Goal: Task Accomplishment & Management: Complete application form

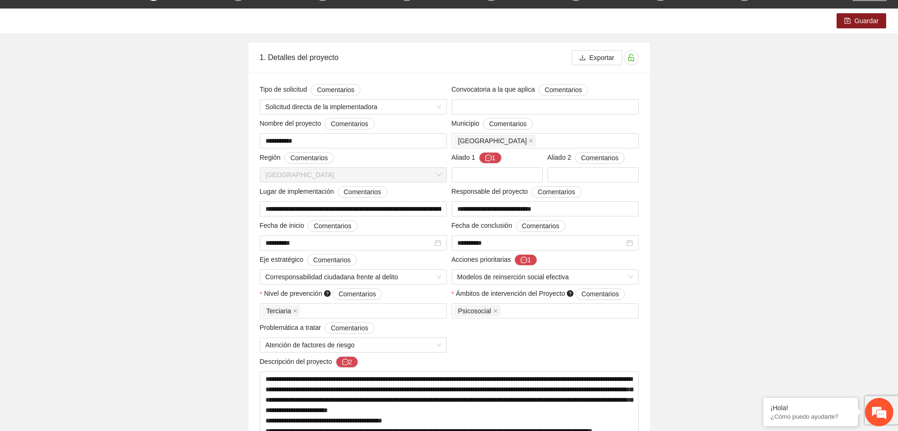
scroll to position [59, 0]
click at [495, 155] on button "1" at bounding box center [490, 158] width 23 height 11
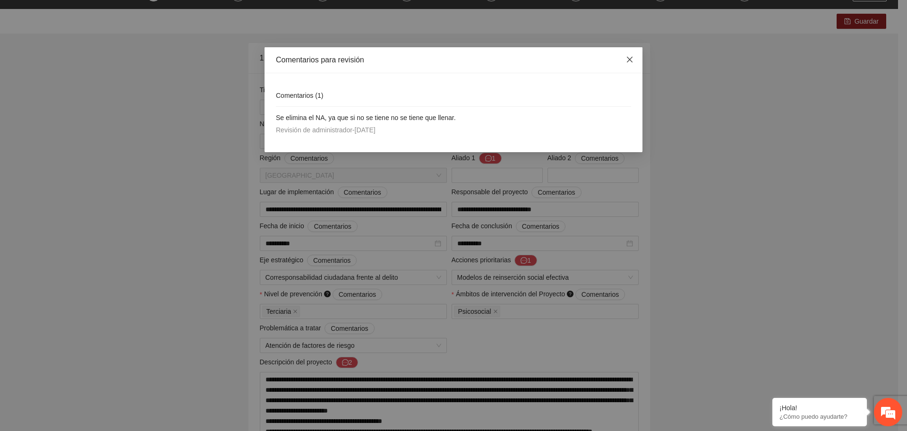
click at [631, 61] on icon "close" at bounding box center [630, 60] width 6 height 6
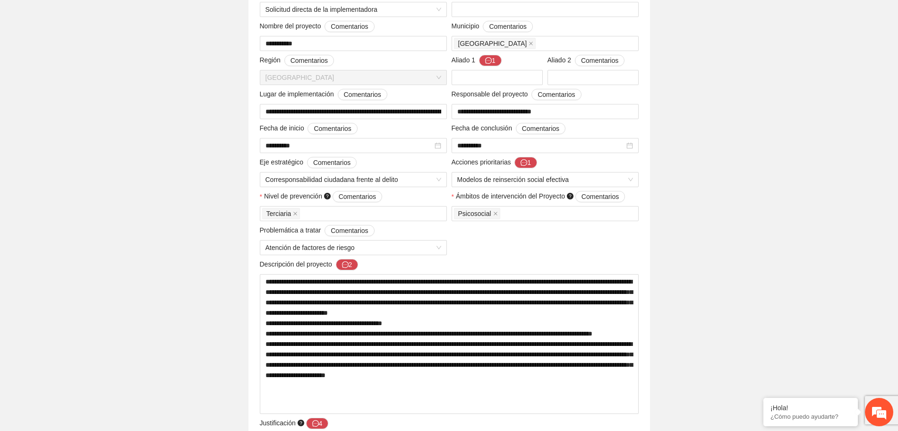
scroll to position [177, 0]
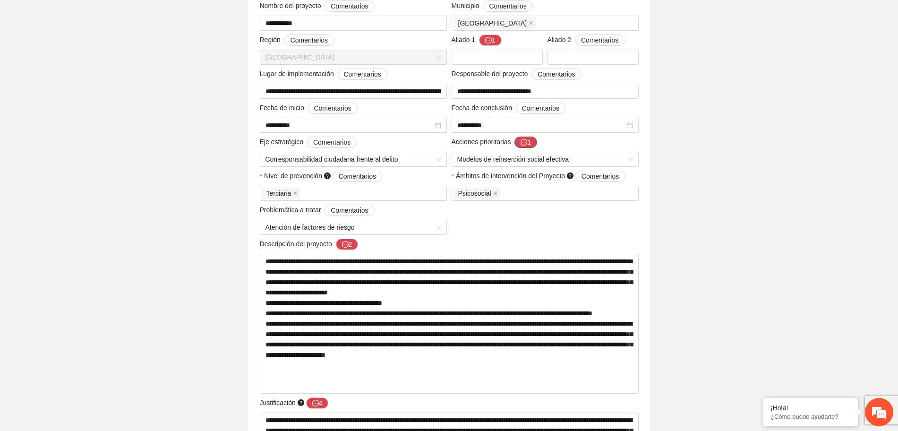
click at [530, 141] on button "1" at bounding box center [526, 142] width 23 height 11
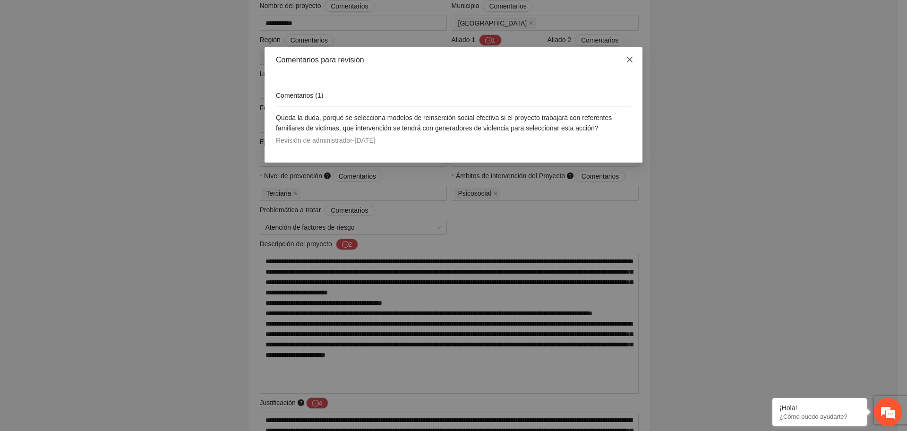
click at [629, 59] on icon "close" at bounding box center [630, 60] width 6 height 6
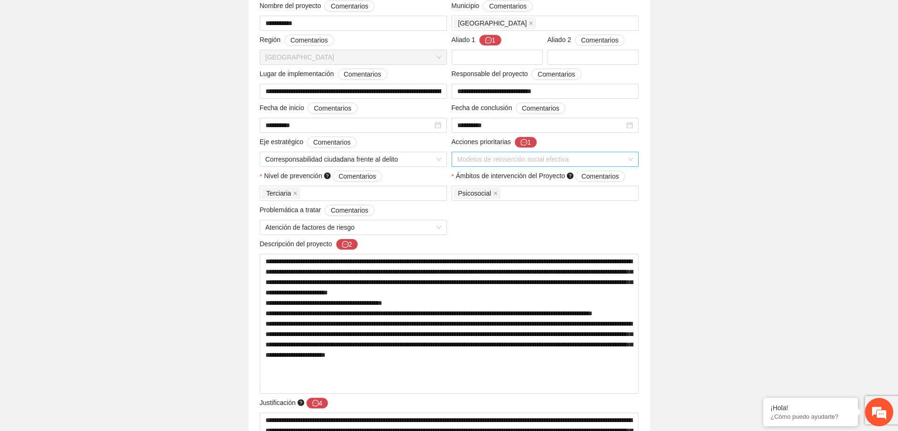
click at [636, 159] on div "Modelos de reinserción social efectiva" at bounding box center [545, 159] width 187 height 15
drag, startPoint x: 816, startPoint y: 124, endPoint x: 830, endPoint y: 121, distance: 13.9
click at [523, 139] on icon "message" at bounding box center [524, 142] width 7 height 7
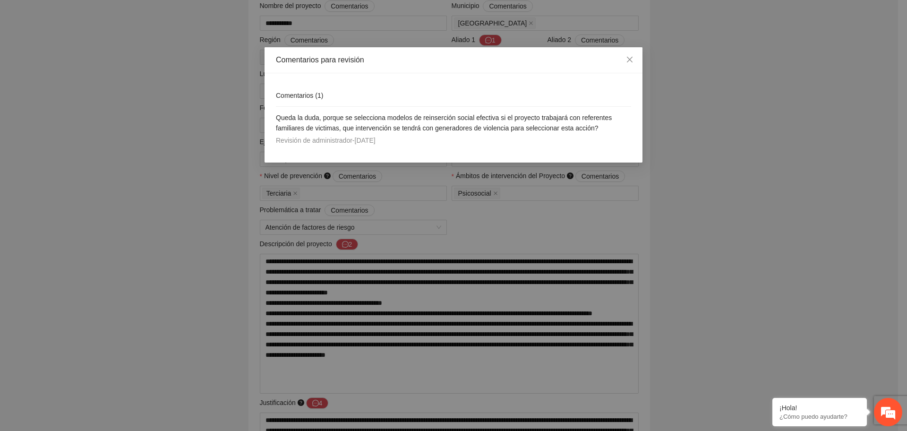
click at [696, 142] on div "Comentarios para revisión Comentarios ( 1 ) Queda la duda, porque se selecciona…" at bounding box center [453, 215] width 907 height 431
click at [637, 56] on span "Close" at bounding box center [630, 60] width 26 height 26
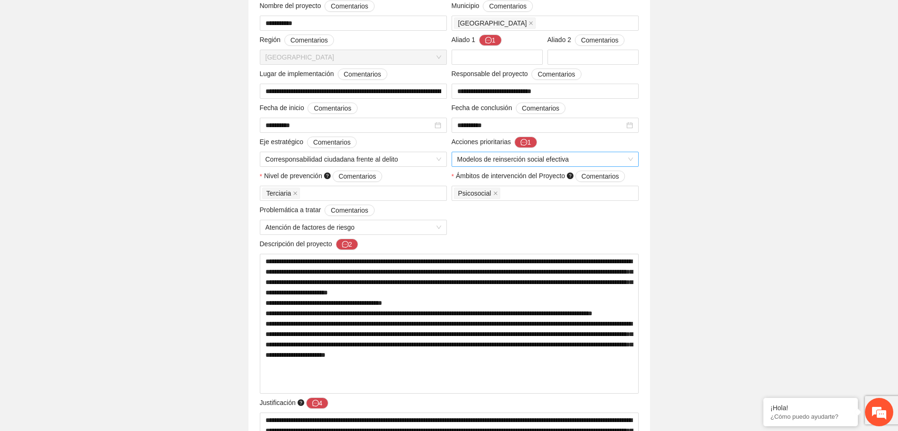
click at [518, 161] on span "Modelos de reinserción social efectiva" at bounding box center [545, 159] width 176 height 14
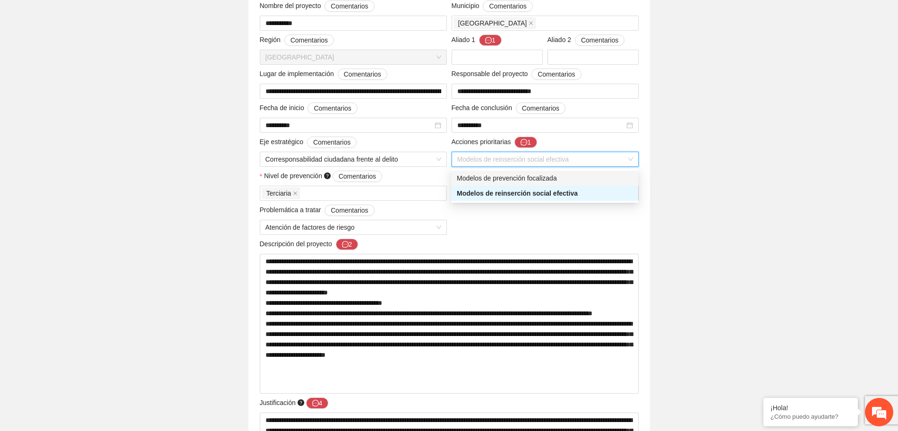
click at [523, 178] on div "Modelos de prevención focalizada" at bounding box center [545, 178] width 176 height 10
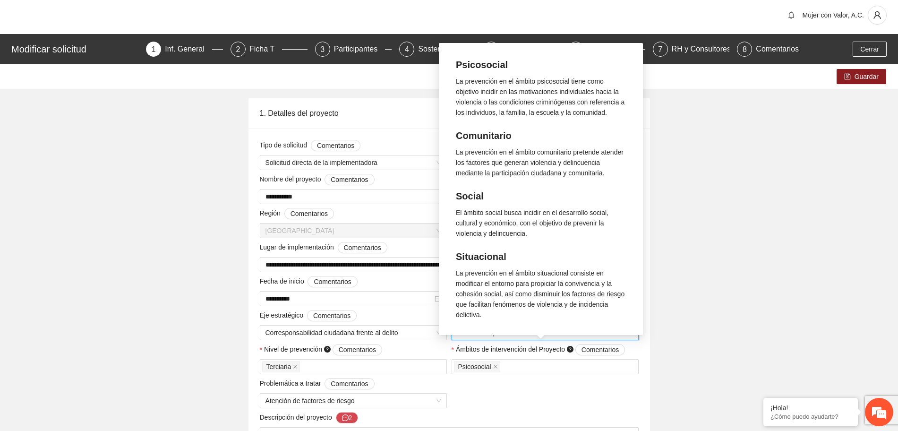
scroll to position [0, 0]
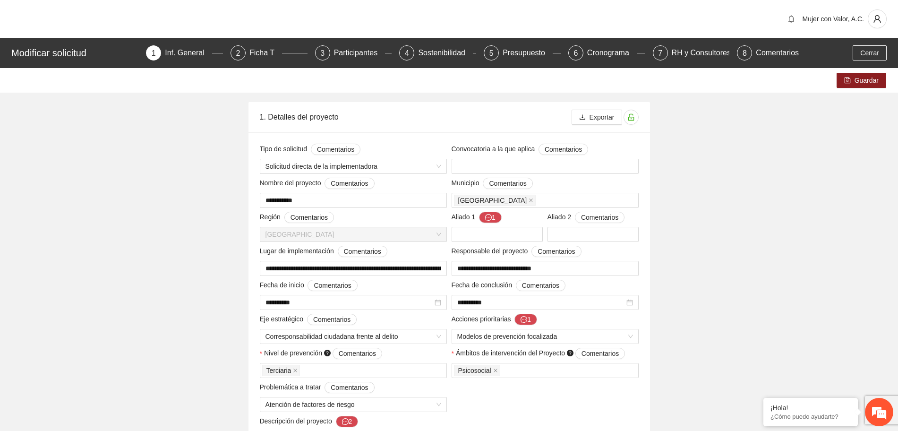
click at [598, 335] on span "Modelos de prevención focalizada" at bounding box center [545, 336] width 176 height 14
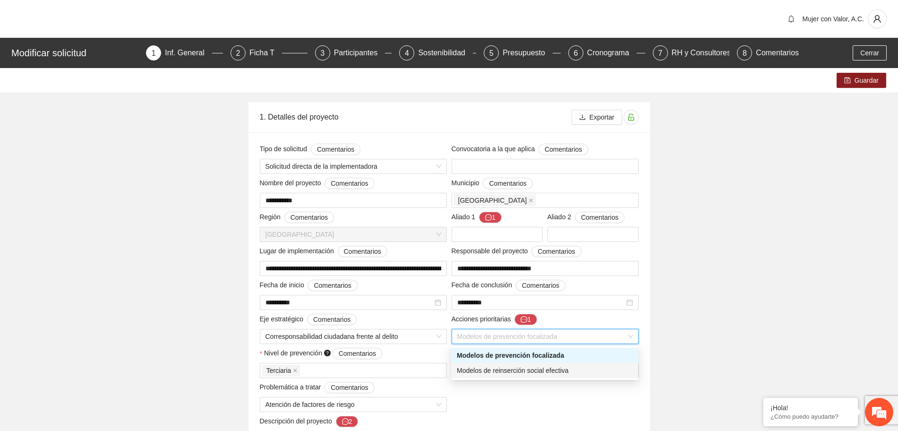
click at [573, 369] on div "Modelos de reinserción social efectiva" at bounding box center [545, 370] width 176 height 10
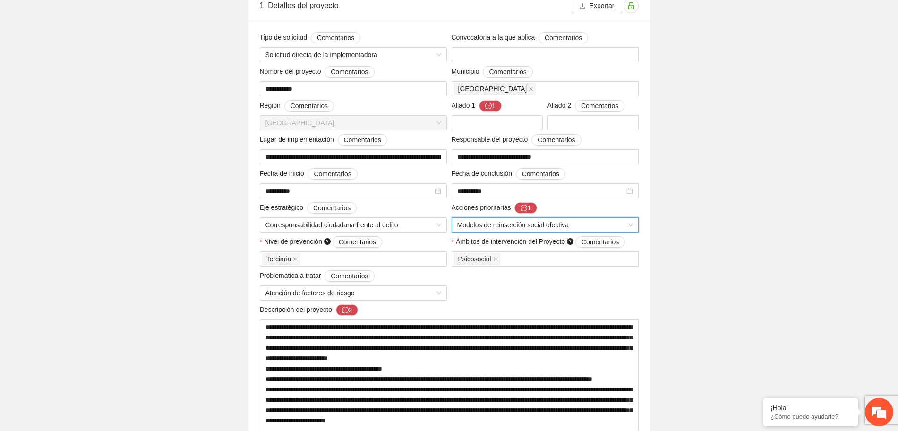
scroll to position [118, 0]
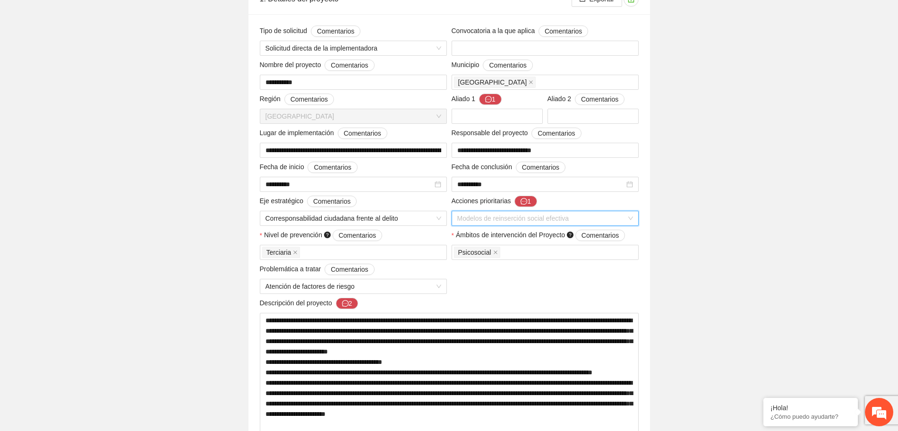
click at [559, 216] on span "Modelos de reinserción social efectiva" at bounding box center [545, 218] width 176 height 14
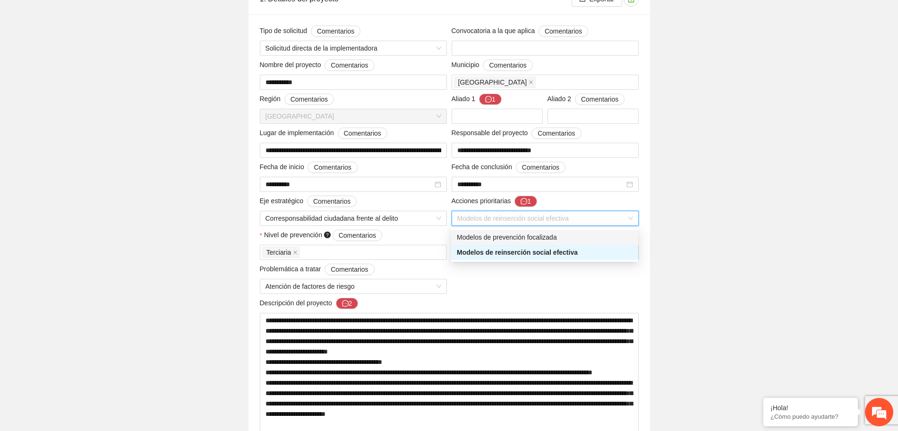
click at [573, 238] on div "Modelos de prevención focalizada" at bounding box center [545, 237] width 176 height 10
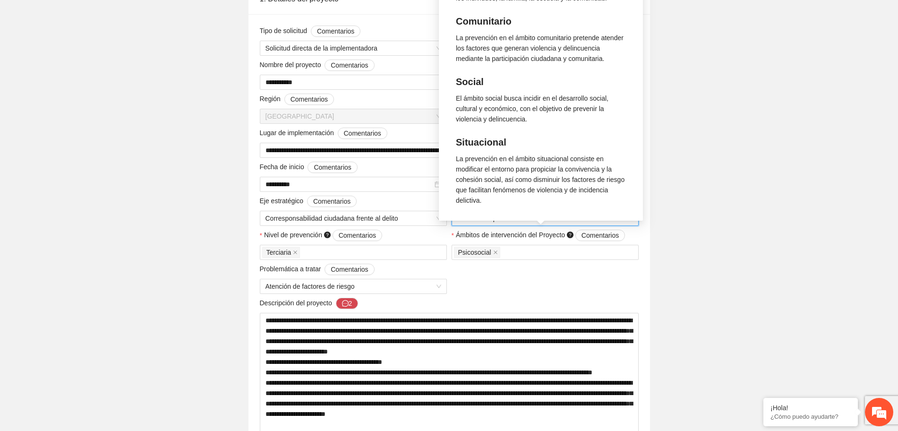
drag, startPoint x: 713, startPoint y: 218, endPoint x: 683, endPoint y: 220, distance: 30.3
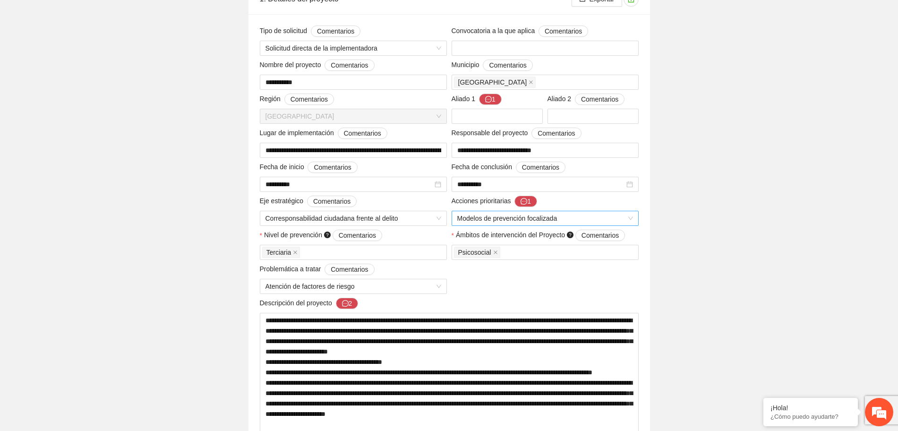
click at [599, 216] on span "Modelos de prevención focalizada" at bounding box center [545, 218] width 176 height 14
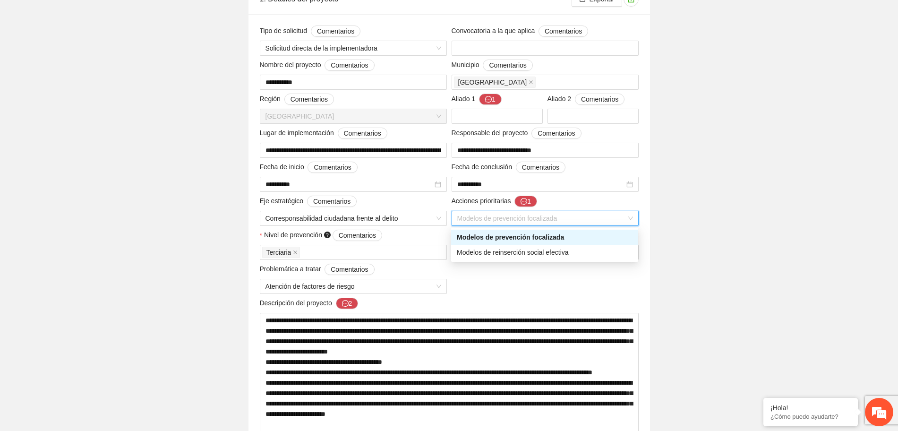
click at [600, 240] on div "Modelos de prevención focalizada" at bounding box center [545, 237] width 176 height 10
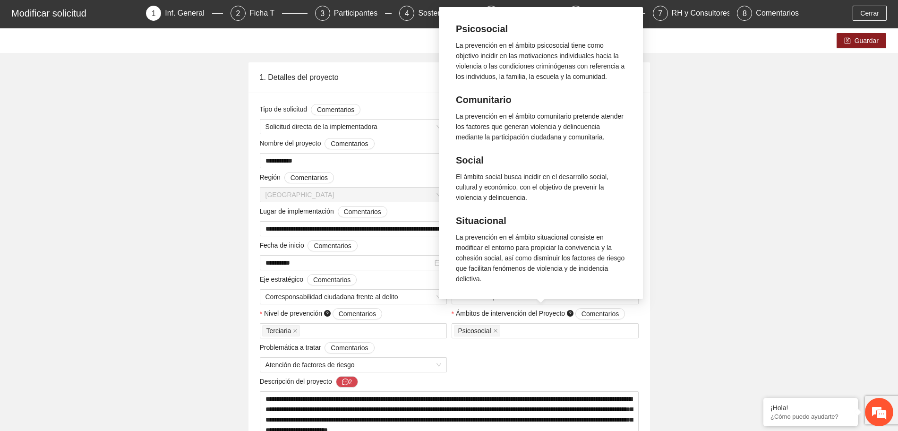
scroll to position [0, 0]
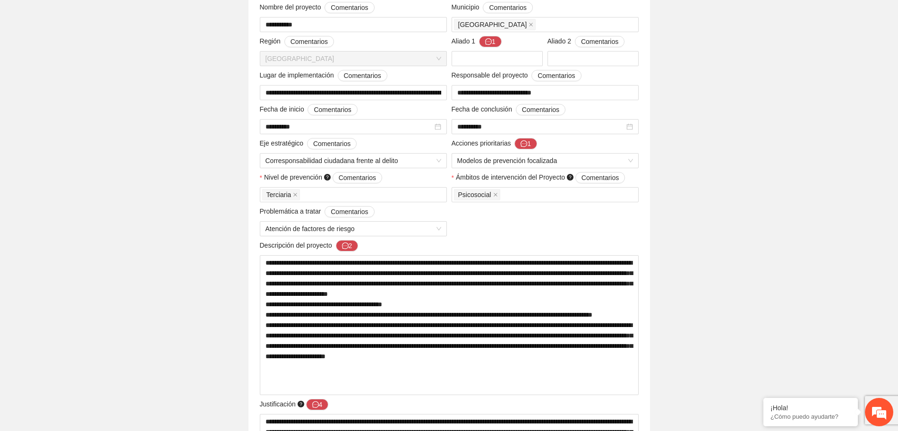
scroll to position [177, 0]
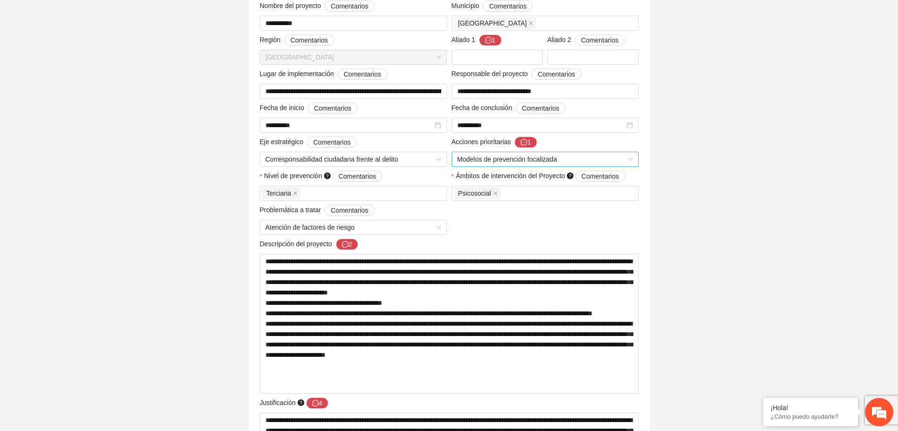
click at [610, 157] on span "Modelos de prevención focalizada" at bounding box center [545, 159] width 176 height 14
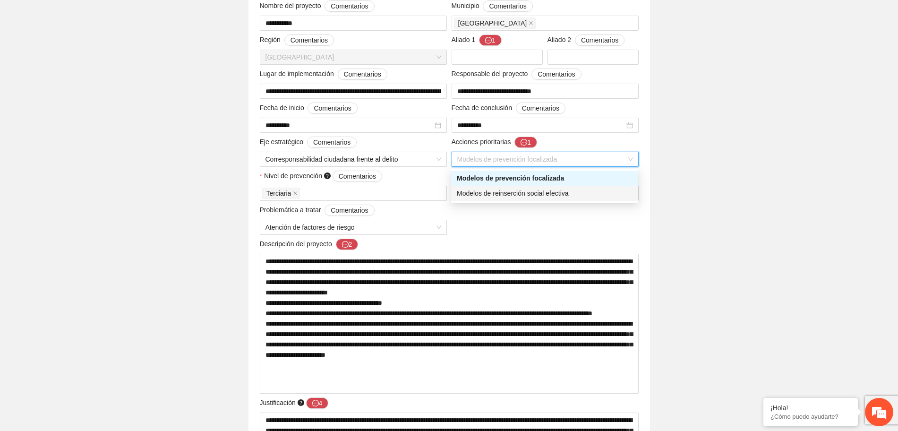
click at [614, 188] on div "Modelos de reinserción social efectiva" at bounding box center [545, 193] width 176 height 10
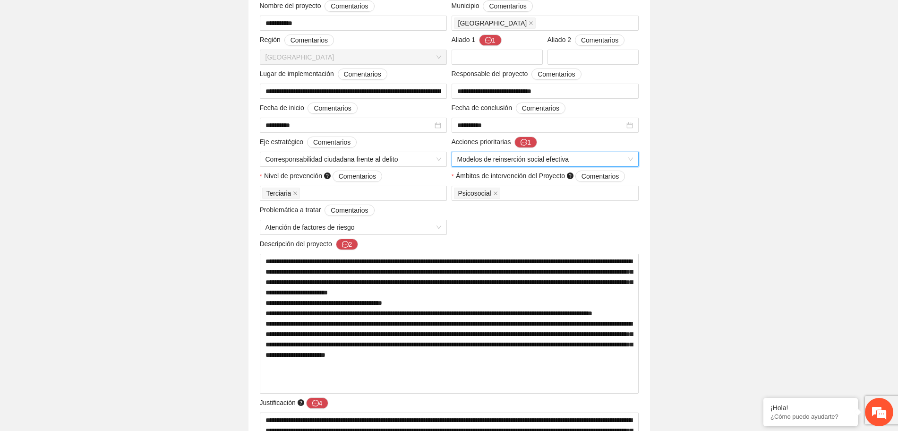
click at [350, 243] on button "2" at bounding box center [347, 244] width 23 height 11
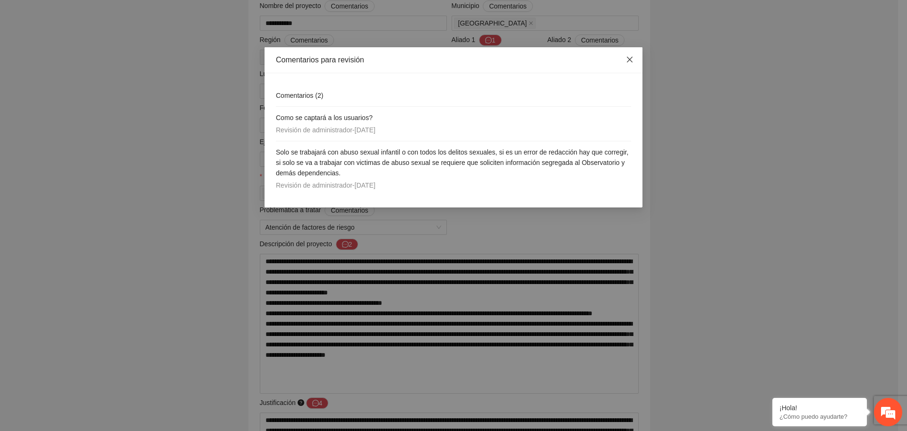
click at [629, 63] on icon "close" at bounding box center [630, 60] width 8 height 8
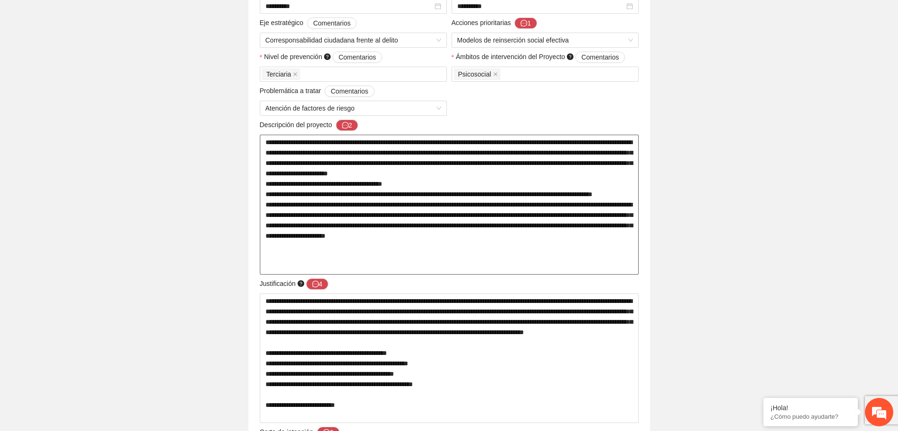
scroll to position [295, 0]
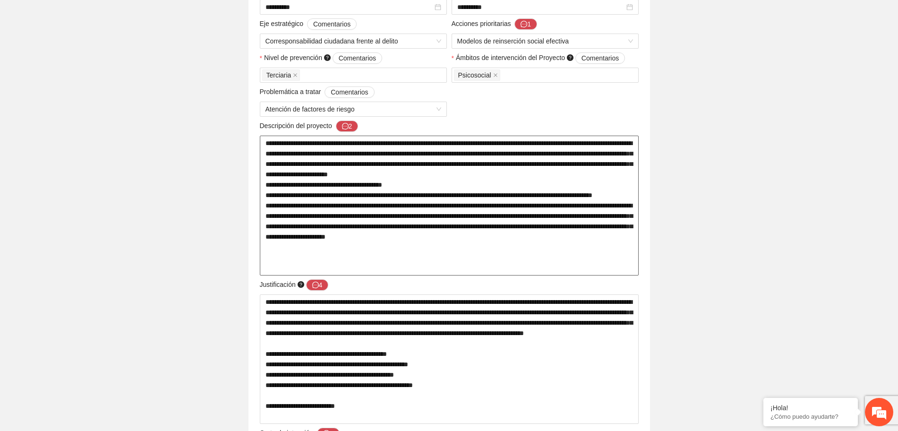
click at [418, 180] on textarea at bounding box center [449, 206] width 379 height 140
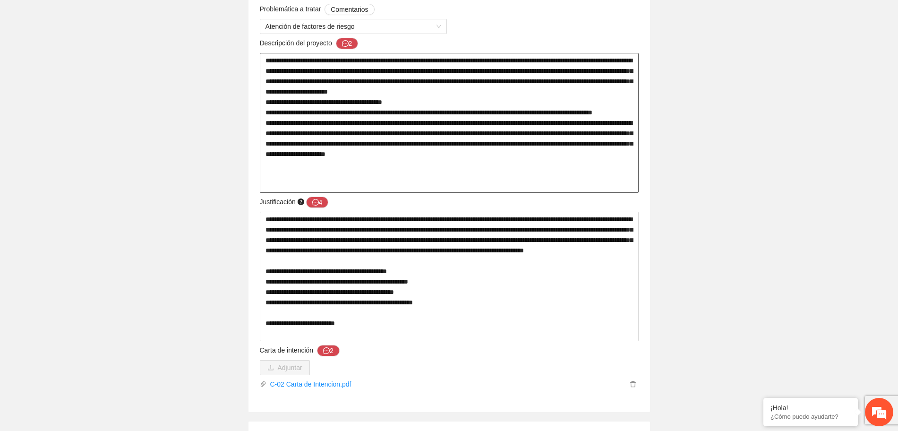
scroll to position [532, 0]
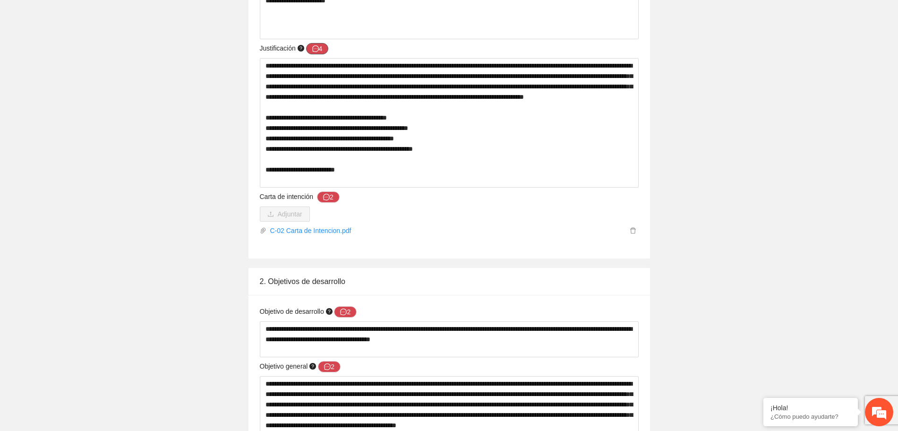
click at [320, 47] on button "4" at bounding box center [317, 48] width 23 height 11
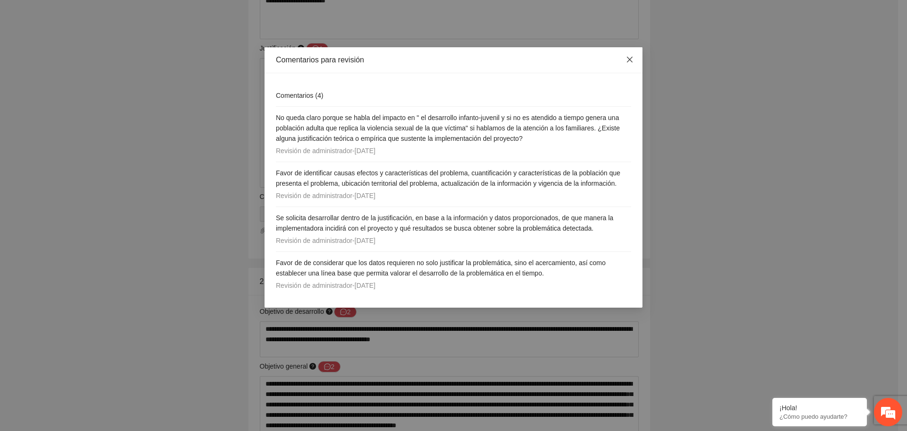
click at [631, 60] on icon "close" at bounding box center [630, 60] width 8 height 8
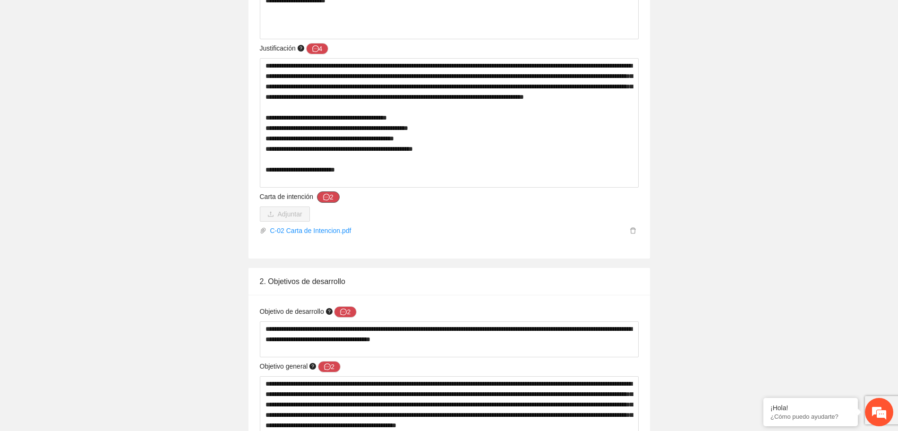
click at [321, 193] on button "2" at bounding box center [328, 196] width 23 height 11
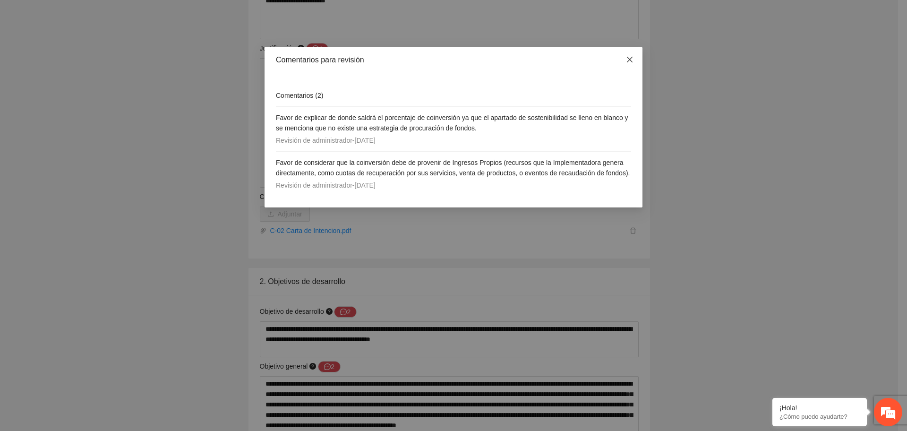
click at [626, 62] on span "Close" at bounding box center [630, 60] width 26 height 26
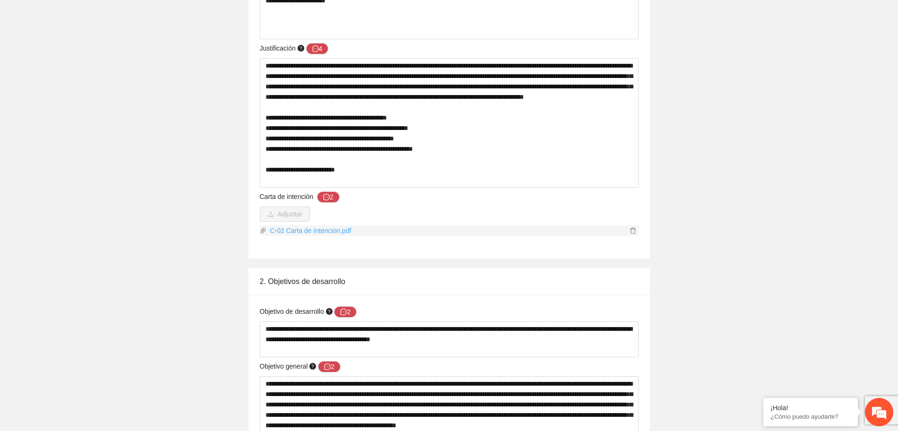
click at [333, 228] on link "C-02 Carta de Intencion.pdf" at bounding box center [447, 230] width 361 height 10
click at [328, 196] on icon "message" at bounding box center [326, 197] width 7 height 7
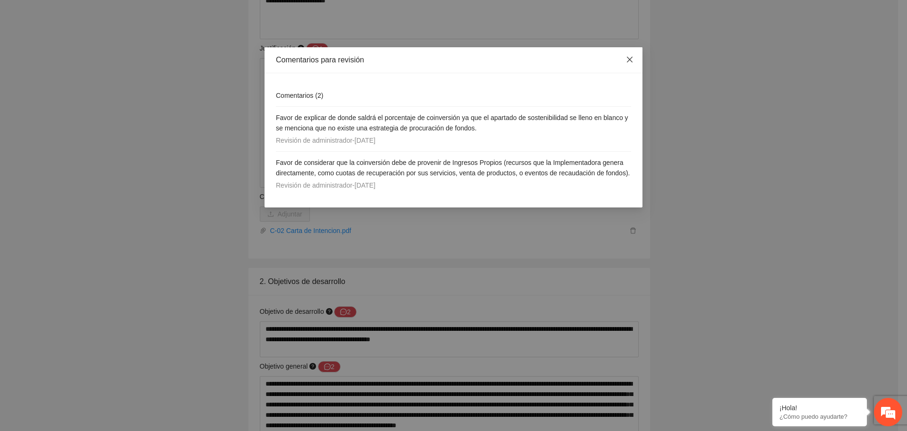
click at [631, 58] on icon "close" at bounding box center [630, 60] width 8 height 8
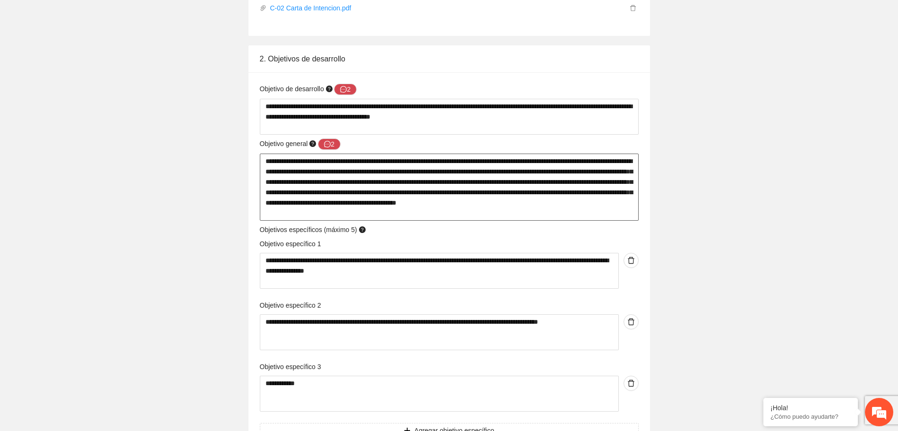
scroll to position [768, 0]
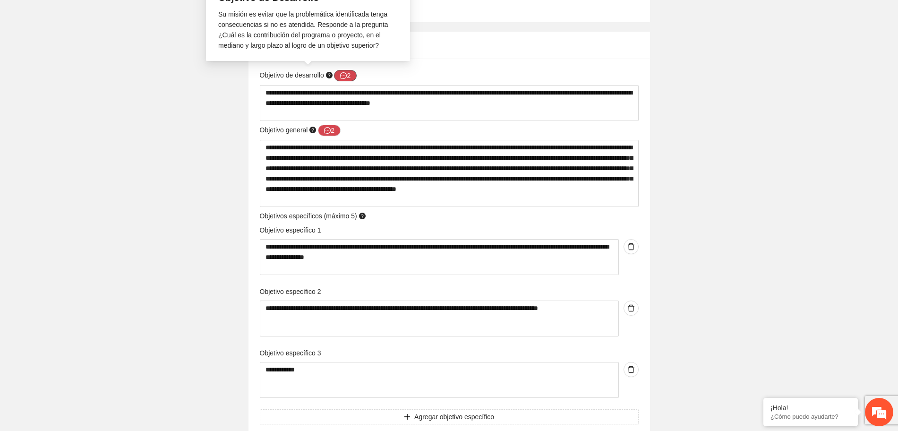
click at [351, 74] on button "2" at bounding box center [345, 75] width 23 height 11
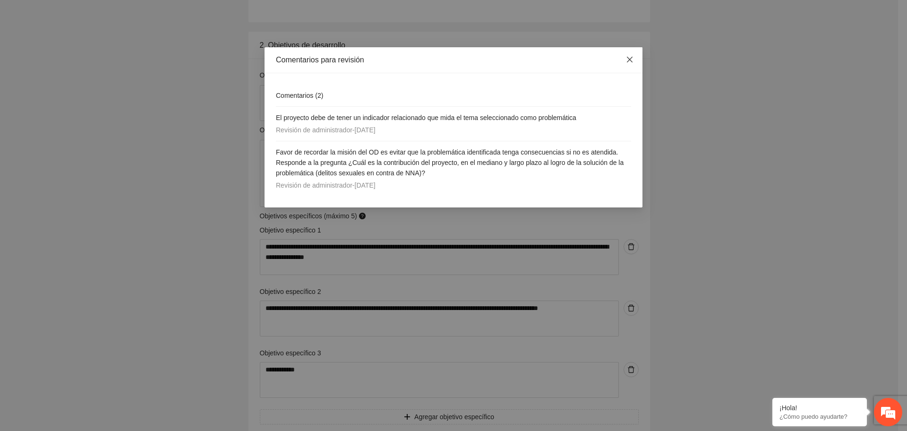
click at [629, 56] on icon "close" at bounding box center [630, 60] width 8 height 8
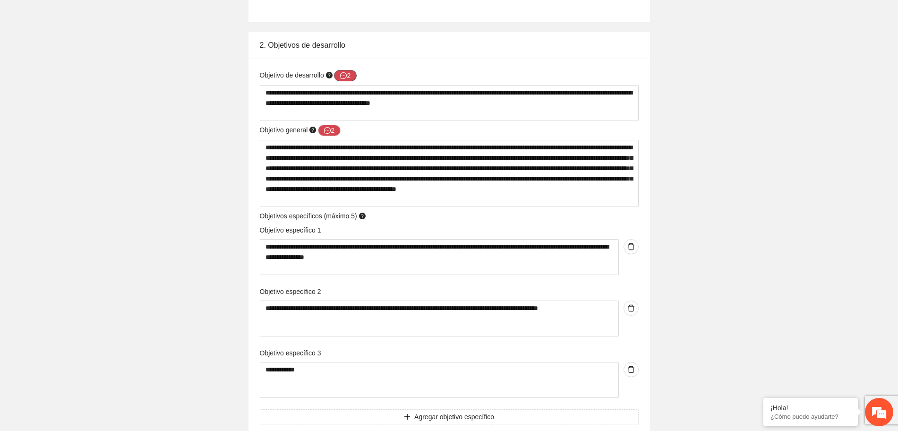
click at [343, 75] on icon "message" at bounding box center [343, 75] width 7 height 7
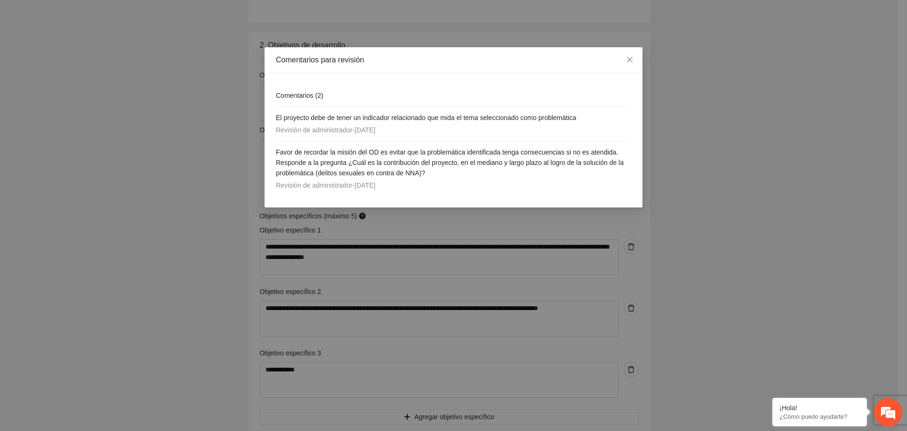
drag, startPoint x: 342, startPoint y: 75, endPoint x: 282, endPoint y: 151, distance: 97.3
click at [282, 151] on span "Favor de recordar la misión del OD es evitar que la problemática identificada t…" at bounding box center [450, 162] width 348 height 28
click at [183, 188] on div "Comentarios para revisión Comentarios ( 2 ) El proyecto debe de tener un indica…" at bounding box center [453, 215] width 907 height 431
click at [621, 61] on span "Close" at bounding box center [630, 60] width 26 height 26
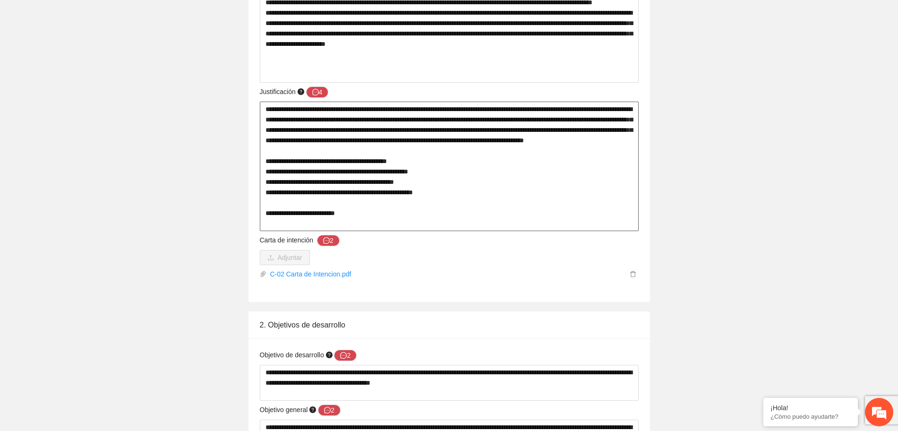
scroll to position [413, 0]
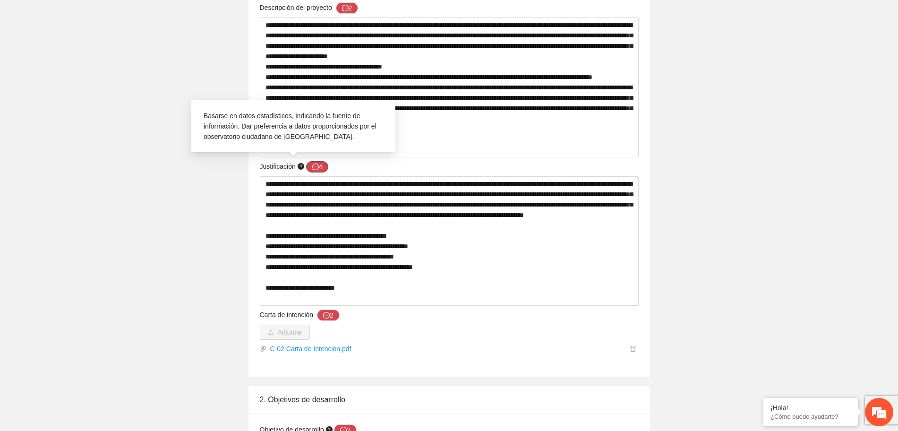
click at [318, 163] on button "4" at bounding box center [317, 166] width 23 height 11
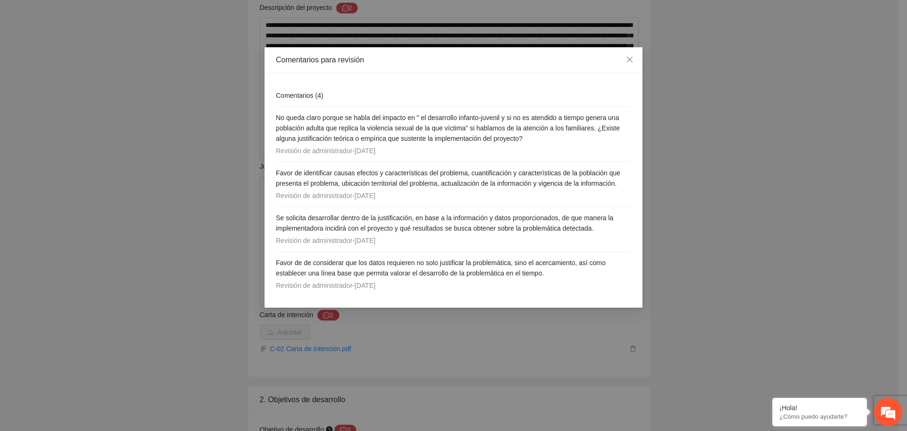
click at [172, 277] on div "Comentarios para revisión Comentarios ( 4 ) No queda claro porque se habla del …" at bounding box center [453, 215] width 907 height 431
click at [627, 60] on icon "close" at bounding box center [630, 60] width 8 height 8
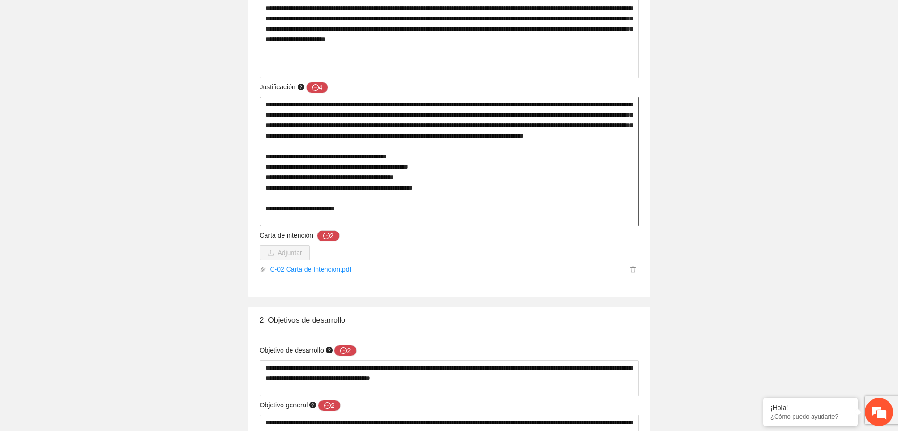
scroll to position [532, 0]
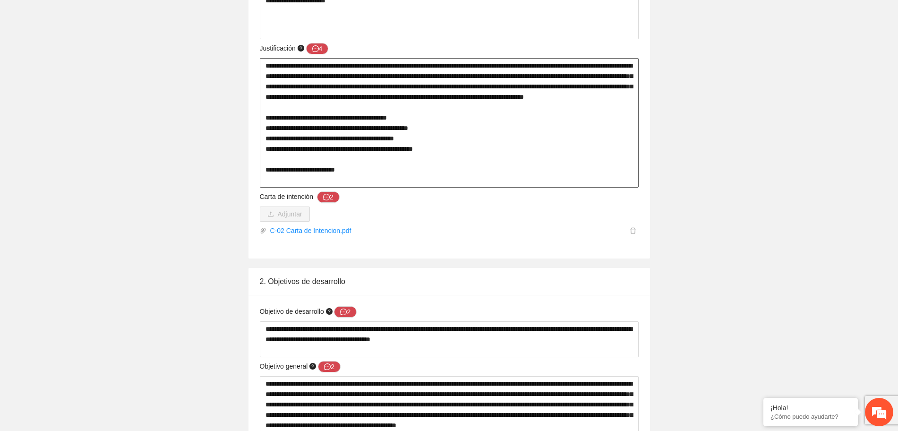
click at [523, 110] on textarea "**********" at bounding box center [449, 122] width 379 height 129
type textarea "**********"
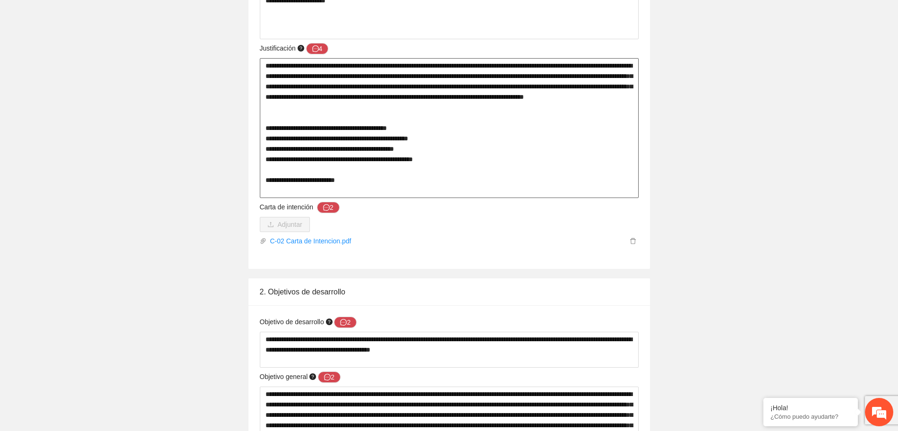
type textarea "**********"
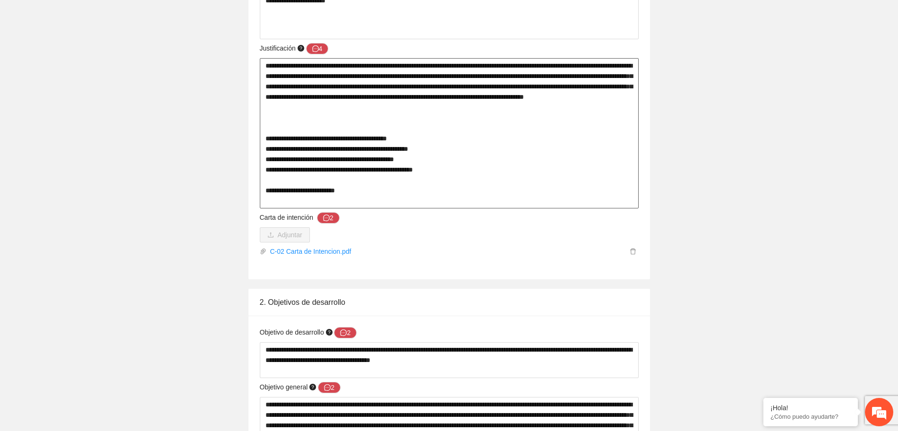
paste textarea "**********"
type textarea "**********"
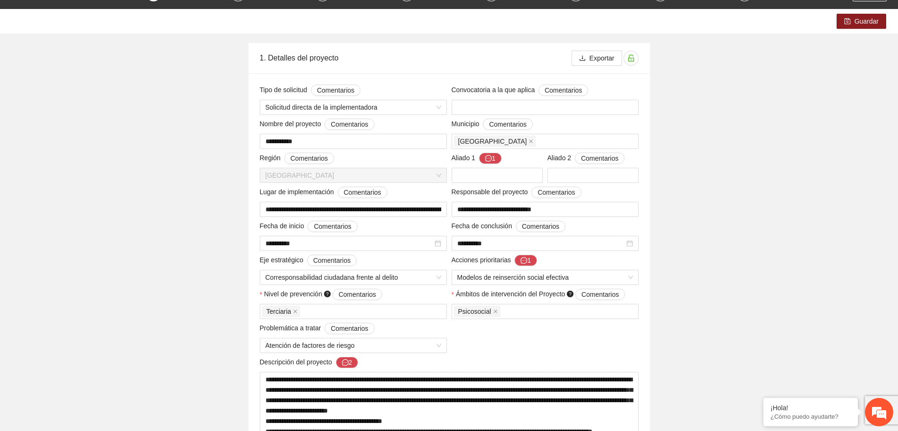
scroll to position [0, 0]
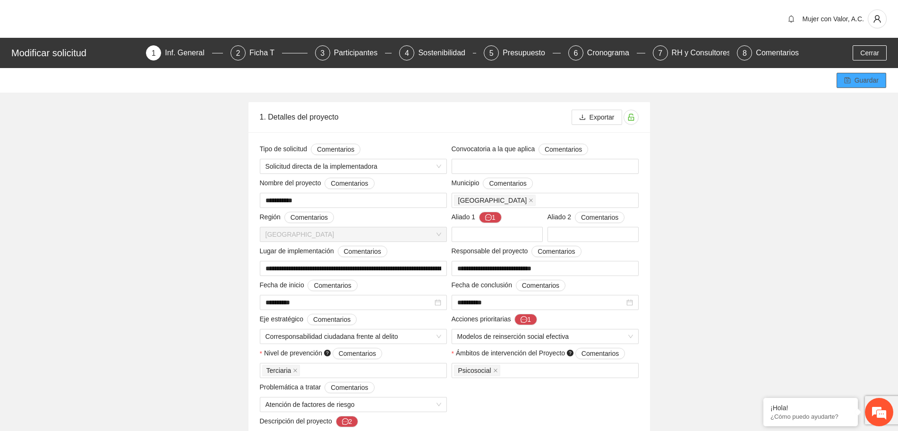
type textarea "**********"
drag, startPoint x: 862, startPoint y: 78, endPoint x: 858, endPoint y: 89, distance: 11.7
click at [861, 78] on span "Guardar" at bounding box center [867, 80] width 24 height 10
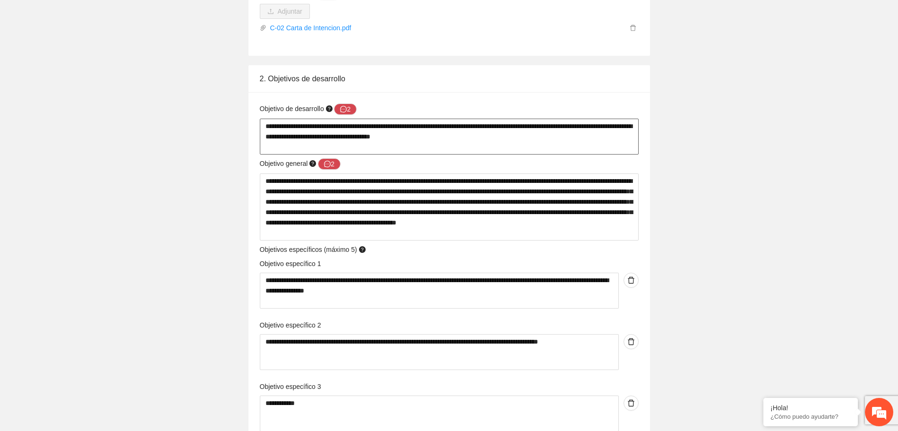
scroll to position [1063, 0]
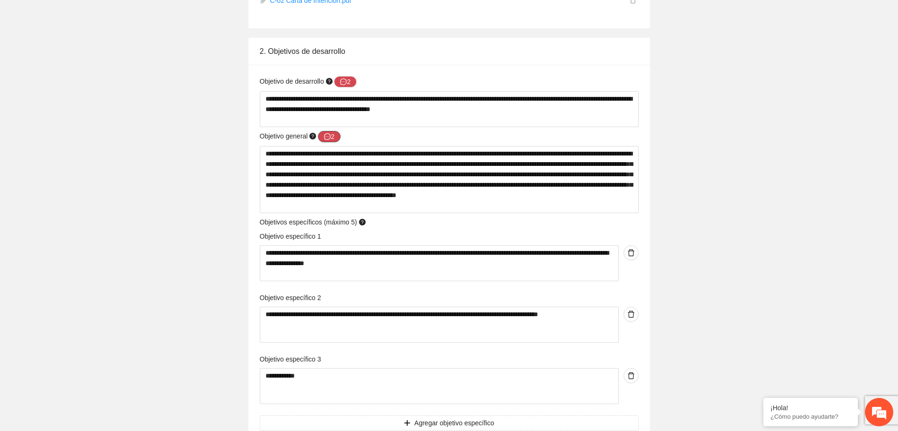
click at [334, 137] on button "2" at bounding box center [329, 136] width 23 height 11
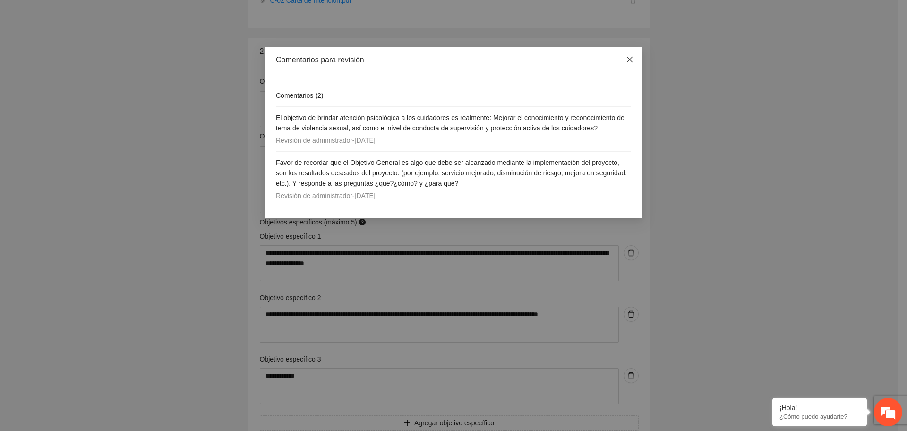
click at [632, 60] on icon "close" at bounding box center [630, 60] width 8 height 8
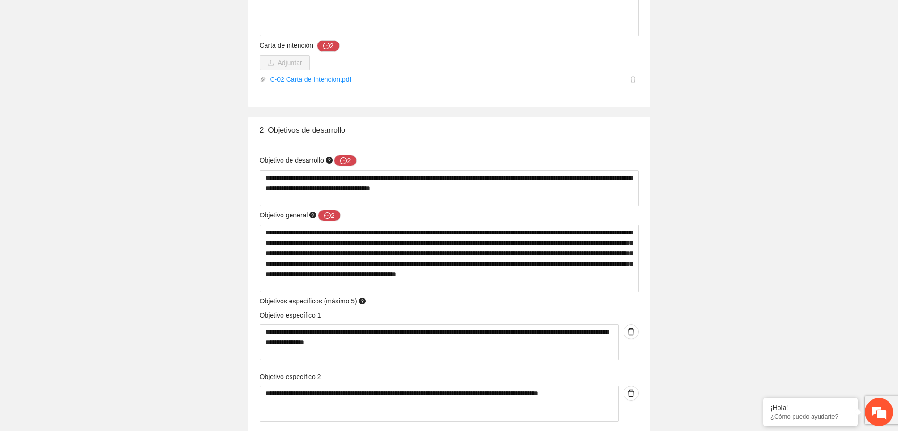
scroll to position [1004, 0]
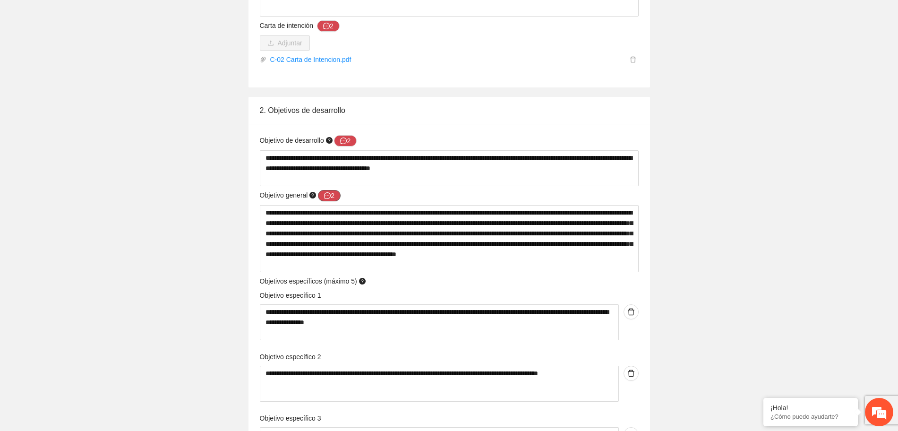
click at [336, 195] on button "2" at bounding box center [329, 195] width 23 height 11
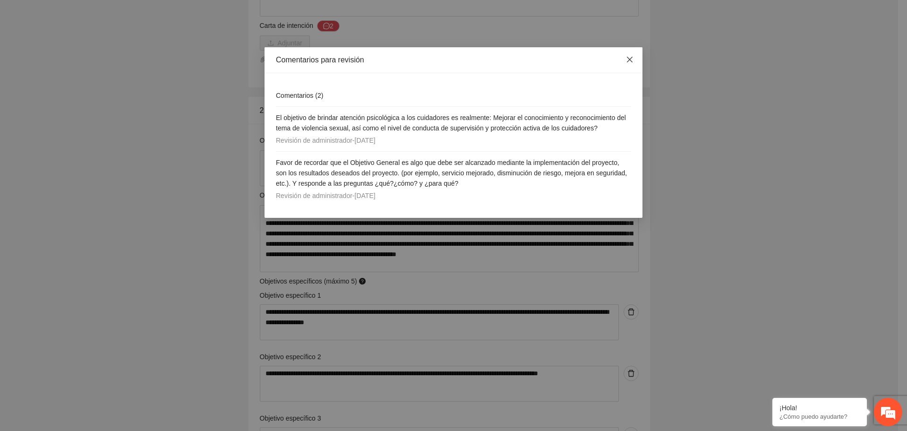
click at [627, 63] on icon "close" at bounding box center [630, 60] width 8 height 8
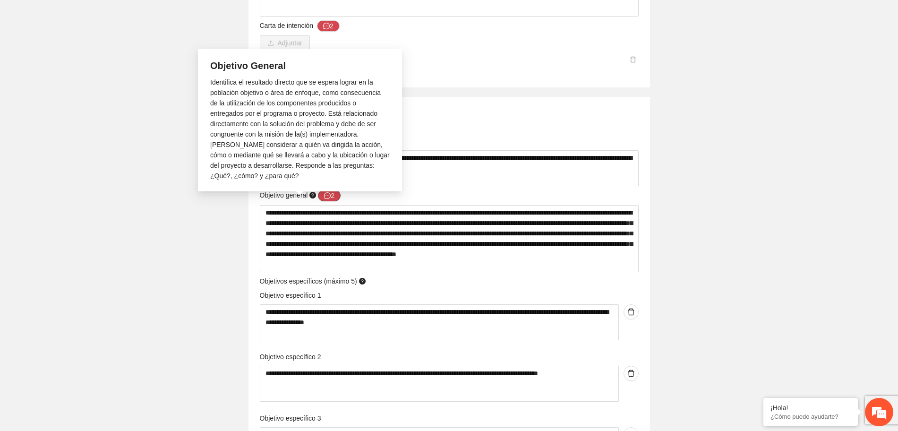
click at [335, 196] on button "2" at bounding box center [329, 195] width 23 height 11
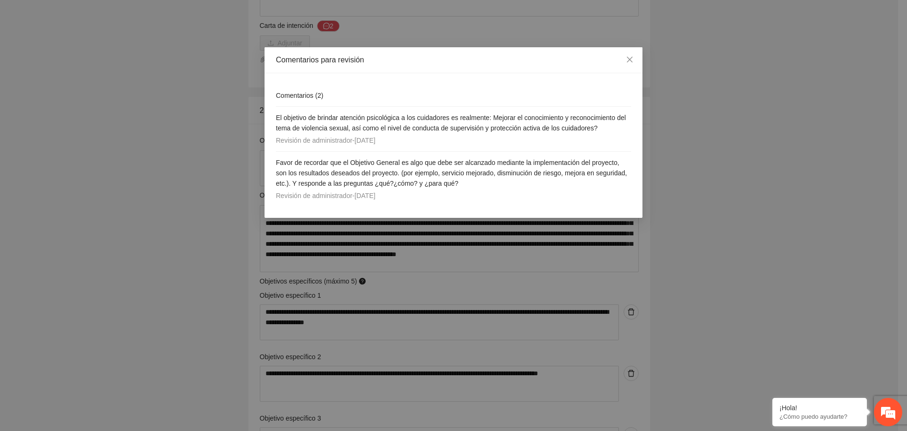
click at [590, 75] on div "Comentarios ( 2 ) El objetivo de brindar atención psicológica a los cuidadores …" at bounding box center [454, 145] width 378 height 145
click at [627, 60] on icon "close" at bounding box center [630, 60] width 8 height 8
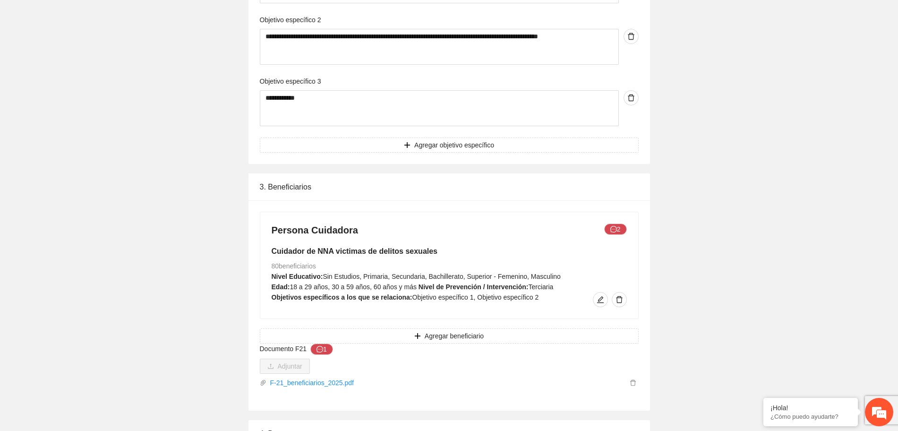
scroll to position [1358, 0]
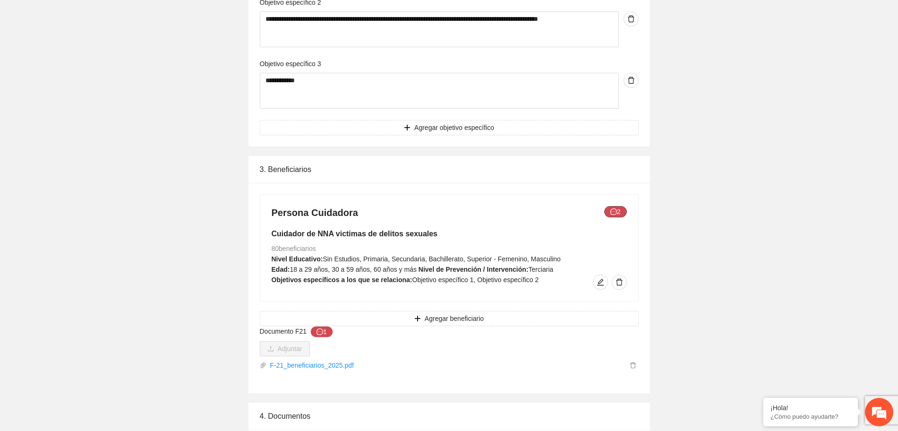
click at [616, 212] on icon "message" at bounding box center [613, 211] width 7 height 7
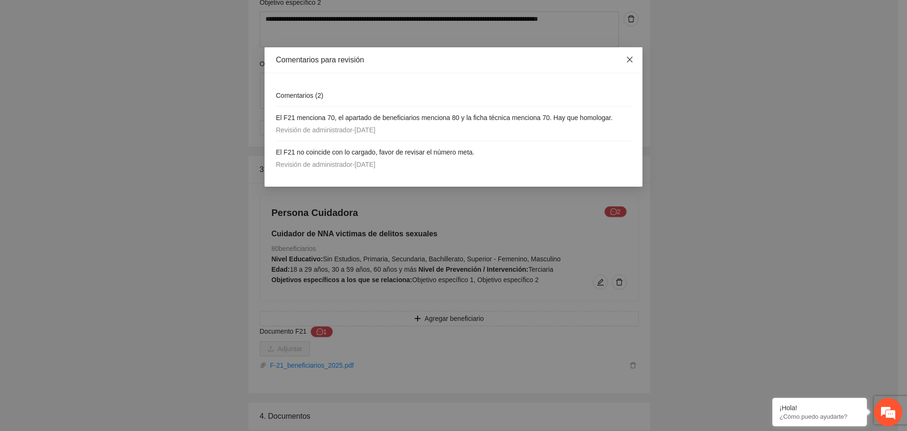
click at [635, 57] on span "Close" at bounding box center [630, 60] width 26 height 26
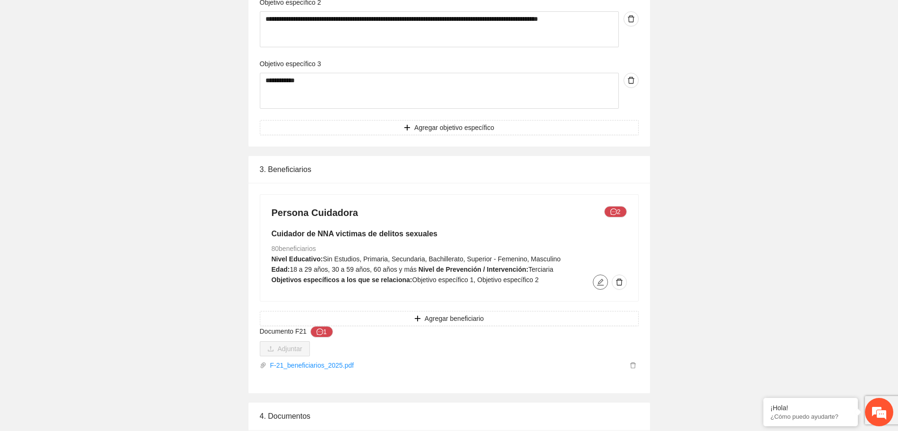
click at [602, 282] on icon "edit" at bounding box center [601, 282] width 8 height 8
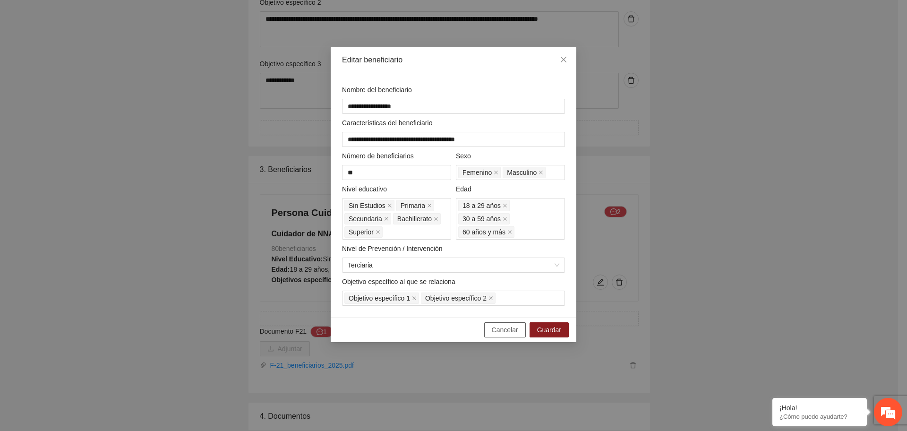
click at [509, 333] on span "Cancelar" at bounding box center [505, 330] width 26 height 10
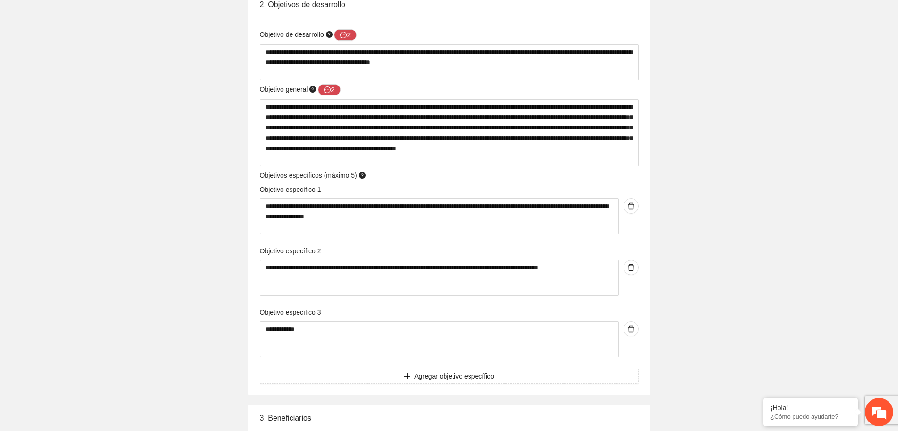
scroll to position [1004, 0]
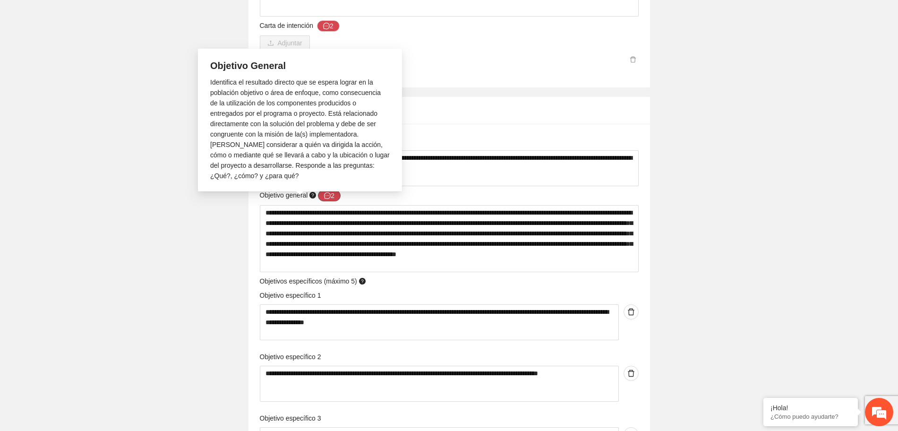
click at [334, 192] on button "2" at bounding box center [329, 195] width 23 height 11
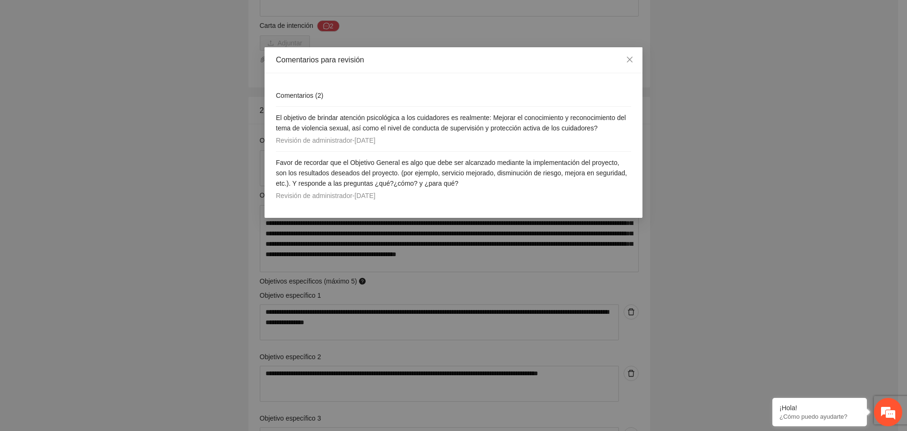
drag, startPoint x: 278, startPoint y: 118, endPoint x: 439, endPoint y: 189, distance: 176.0
click at [440, 189] on div "El objetivo de brindar atención psicológica a los cuidadores es realmente: Mejo…" at bounding box center [453, 157] width 355 height 100
click at [316, 120] on span "El objetivo de brindar atención psicológica a los cuidadores es realmente: Mejo…" at bounding box center [451, 123] width 350 height 18
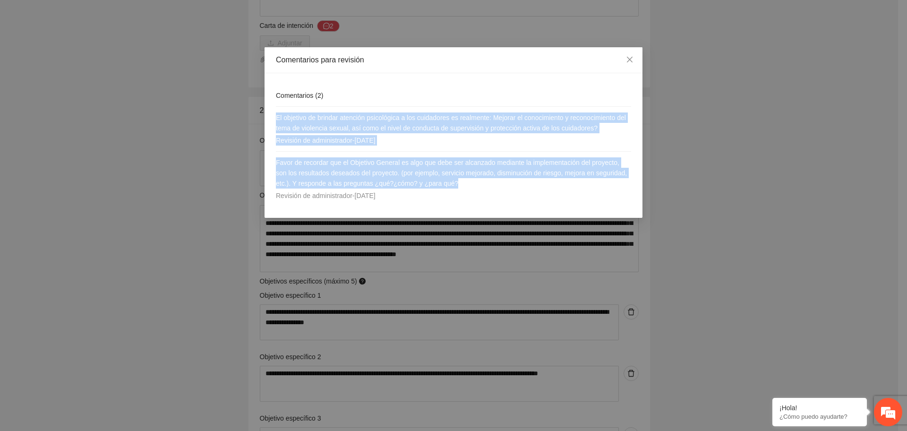
drag, startPoint x: 276, startPoint y: 117, endPoint x: 499, endPoint y: 184, distance: 232.0
click at [499, 184] on div "El objetivo de brindar atención psicológica a los cuidadores es realmente: Mejo…" at bounding box center [453, 157] width 355 height 100
click at [766, 174] on div "Comentarios para revisión Comentarios ( 2 ) El objetivo de brindar atención psi…" at bounding box center [453, 215] width 907 height 431
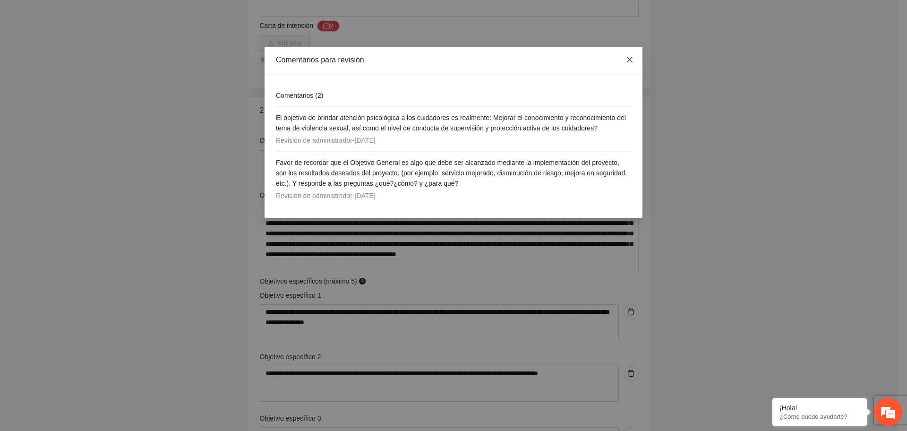
drag, startPoint x: 630, startPoint y: 56, endPoint x: 666, endPoint y: 111, distance: 65.5
click at [631, 56] on icon "close" at bounding box center [630, 60] width 8 height 8
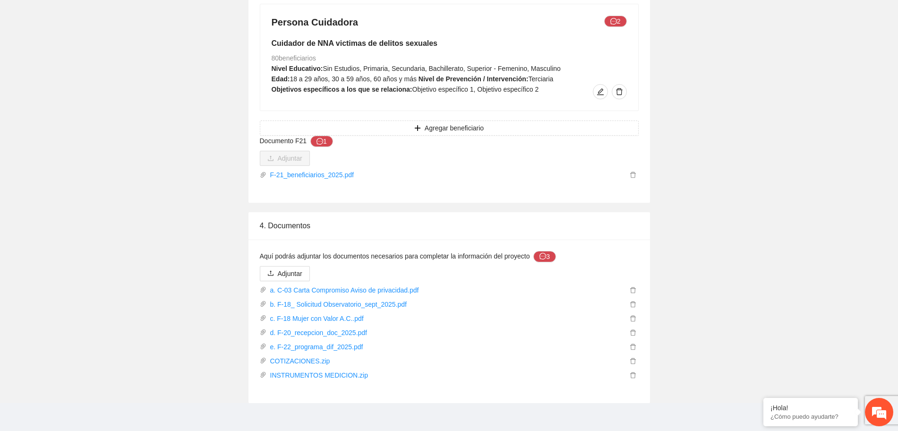
scroll to position [1557, 0]
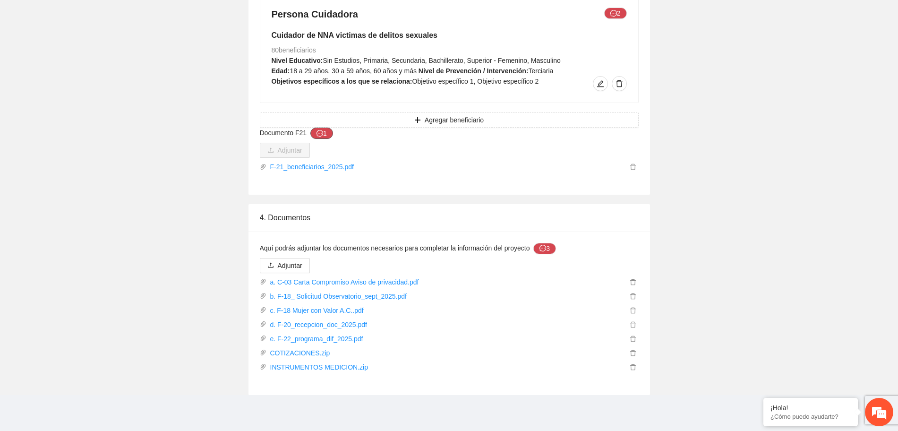
click at [324, 133] on button "1" at bounding box center [321, 133] width 23 height 11
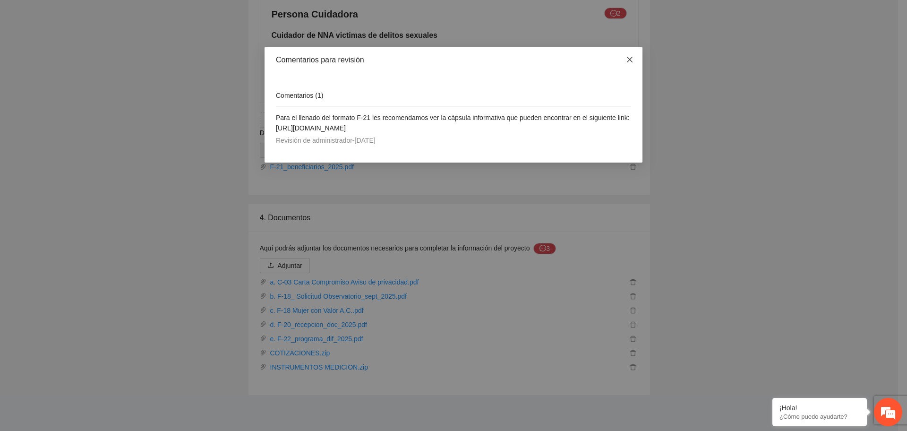
click at [631, 60] on icon "close" at bounding box center [630, 60] width 8 height 8
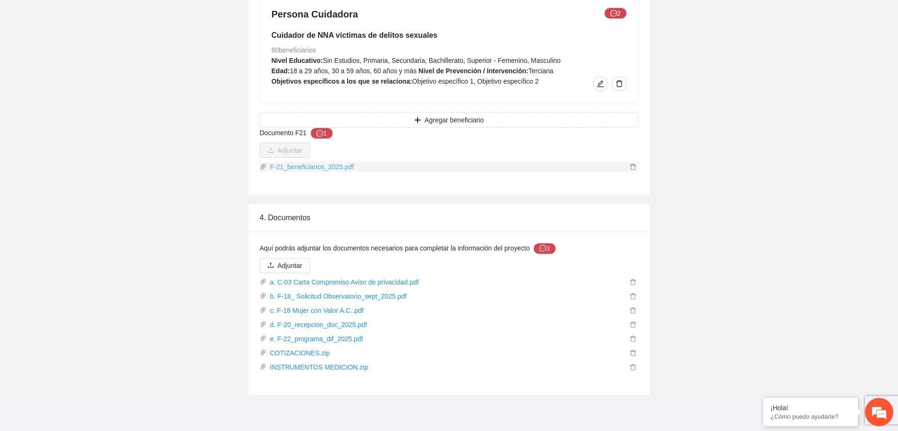
click at [336, 164] on link "F-21_beneficiarios_2025.pdf" at bounding box center [447, 167] width 361 height 10
click at [319, 136] on icon "message" at bounding box center [320, 133] width 7 height 7
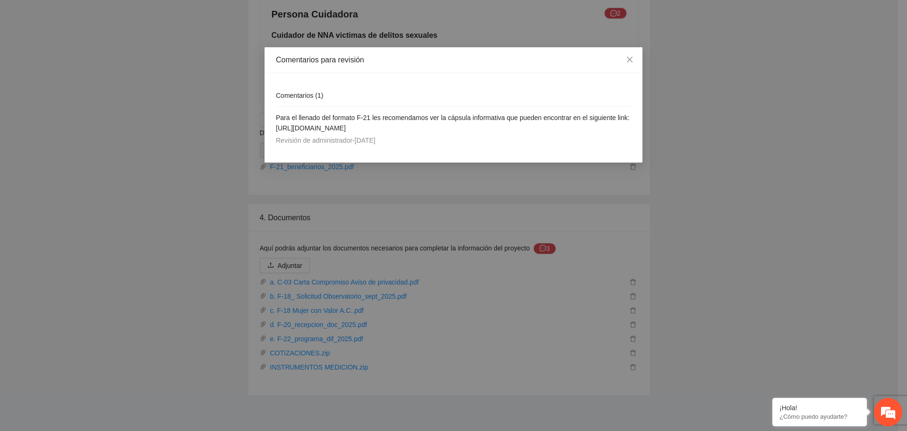
drag, startPoint x: 275, startPoint y: 129, endPoint x: 429, endPoint y: 129, distance: 153.6
click at [429, 129] on div "Comentarios ( 1 ) Para el llenado del formato F-21 les recomendamos ver la cáps…" at bounding box center [454, 117] width 378 height 89
click at [416, 129] on span "Para el llenado del formato F-21 les recomendamos ver la cápsula informativa qu…" at bounding box center [453, 123] width 354 height 18
drag, startPoint x: 275, startPoint y: 129, endPoint x: 448, endPoint y: 132, distance: 173.0
click at [448, 132] on div "Comentarios ( 1 ) Para el llenado del formato F-21 les recomendamos ver la cáps…" at bounding box center [454, 117] width 378 height 89
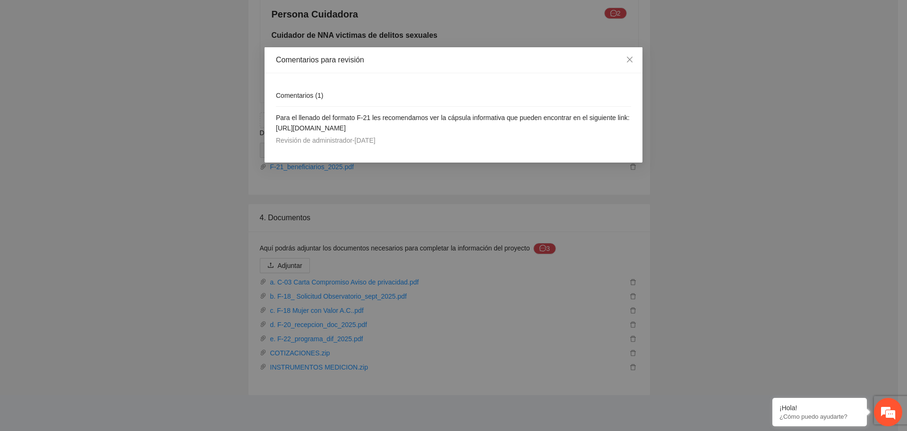
copy span "link: https://ficosec.org/proyectos-zona-centro-sur/"
click at [631, 57] on icon "close" at bounding box center [630, 60] width 8 height 8
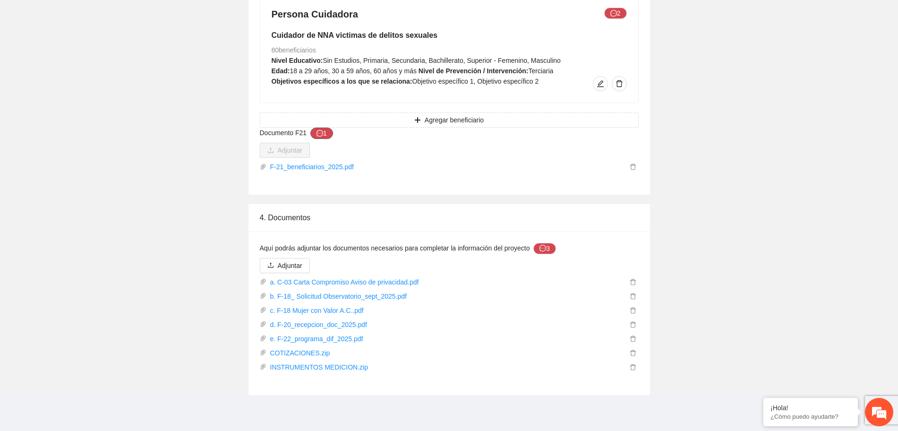
click at [322, 131] on icon "message" at bounding box center [320, 133] width 7 height 7
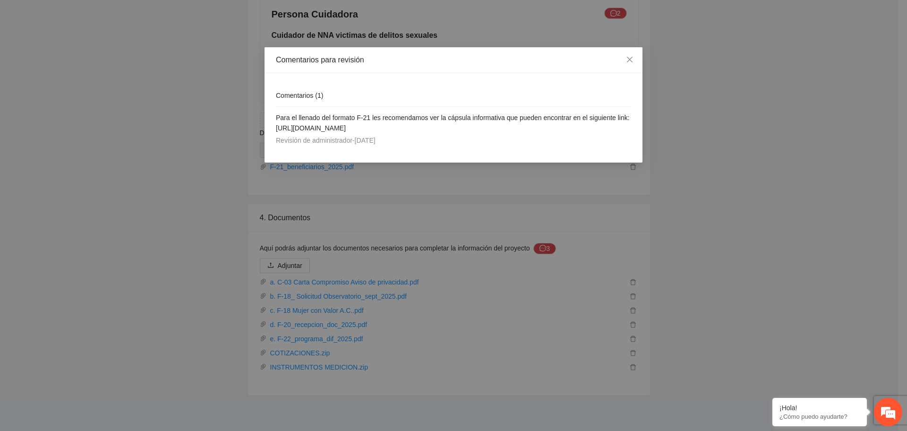
drag, startPoint x: 275, startPoint y: 129, endPoint x: 432, endPoint y: 126, distance: 157.4
click at [432, 126] on div "Comentarios ( 1 ) Para el llenado del formato F-21 les recomendamos ver la cáps…" at bounding box center [454, 117] width 378 height 89
copy span "link: https://ficosec.org/proyectos-zona-centro-sur/"
drag, startPoint x: 630, startPoint y: 62, endPoint x: 639, endPoint y: 123, distance: 61.2
click at [630, 62] on icon "close" at bounding box center [630, 60] width 8 height 8
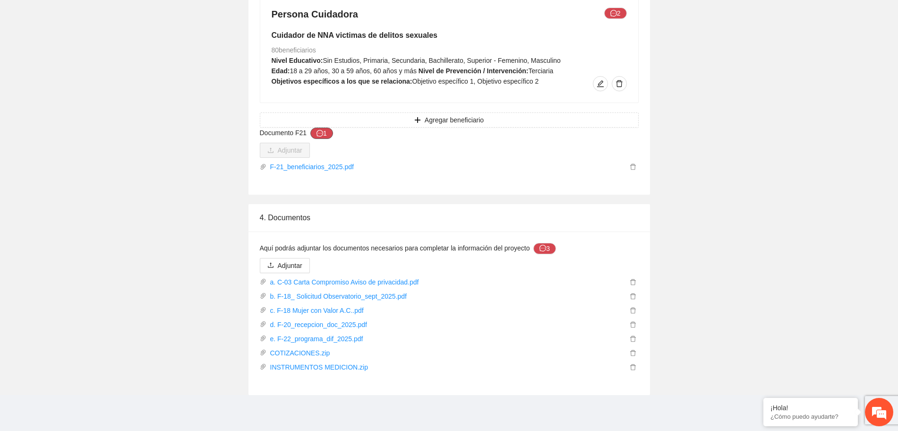
click at [328, 132] on button "1" at bounding box center [321, 133] width 23 height 11
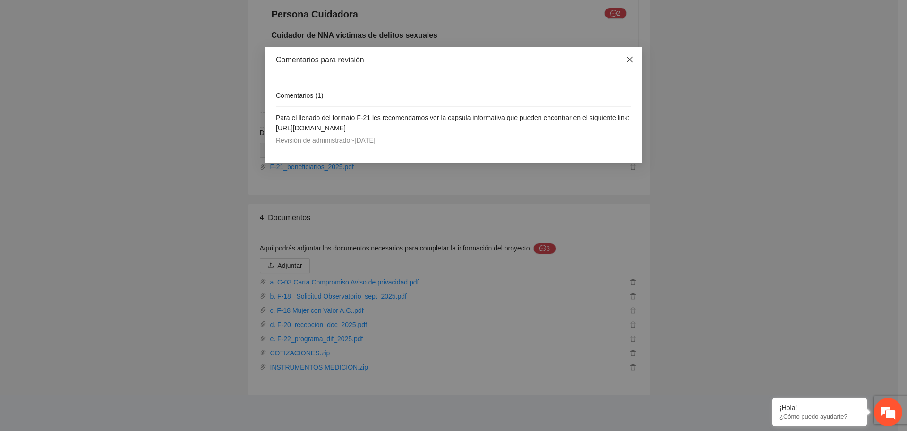
click at [630, 59] on icon "close" at bounding box center [630, 60] width 6 height 6
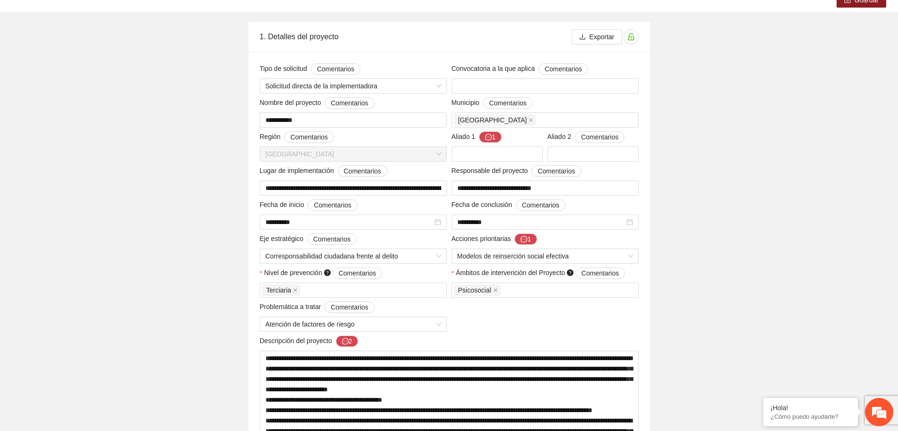
scroll to position [0, 0]
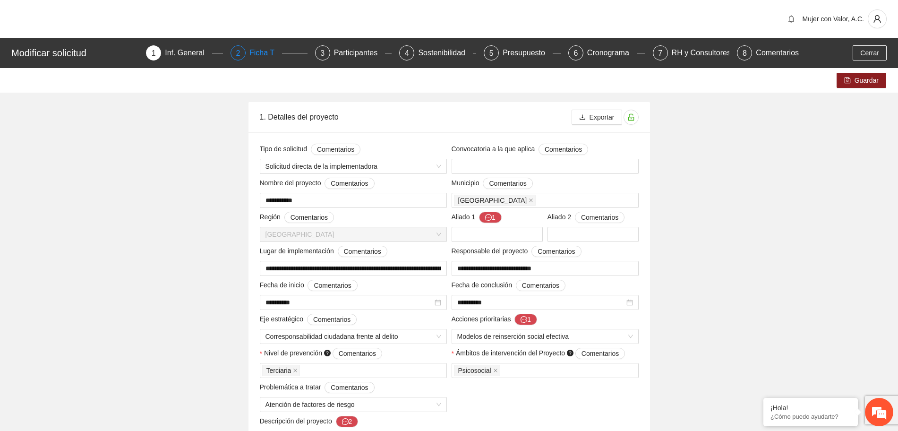
click at [268, 57] on div "Ficha T" at bounding box center [265, 52] width 33 height 15
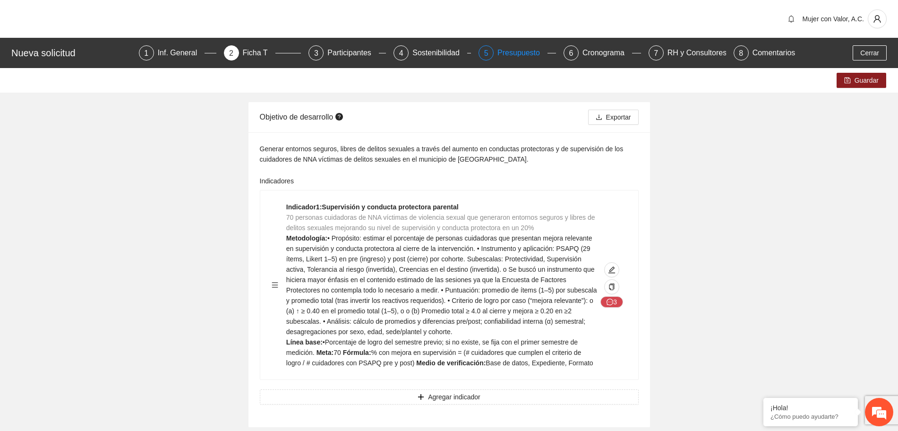
click at [504, 52] on div "Presupuesto" at bounding box center [523, 52] width 50 height 15
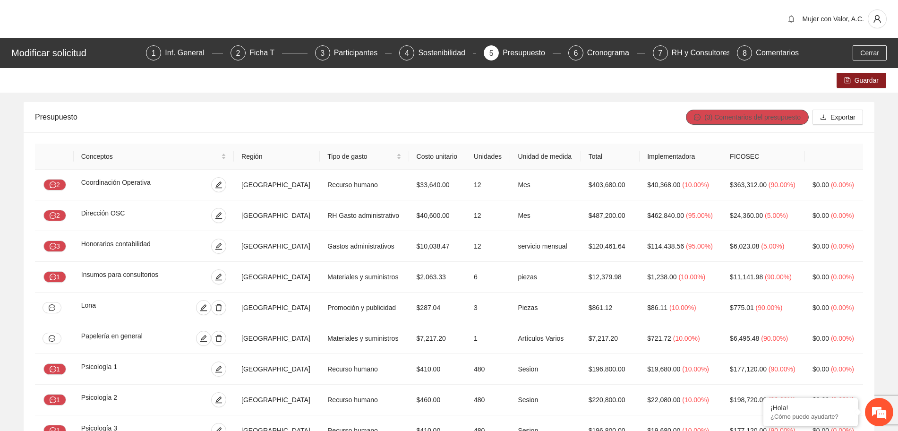
click at [746, 117] on span "(3) Comentarios del presupuesto" at bounding box center [753, 117] width 96 height 10
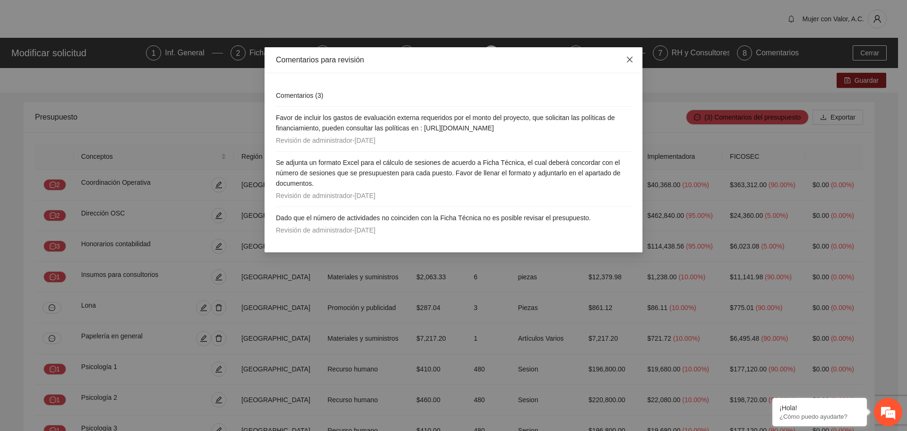
click at [624, 58] on span "Close" at bounding box center [630, 60] width 26 height 26
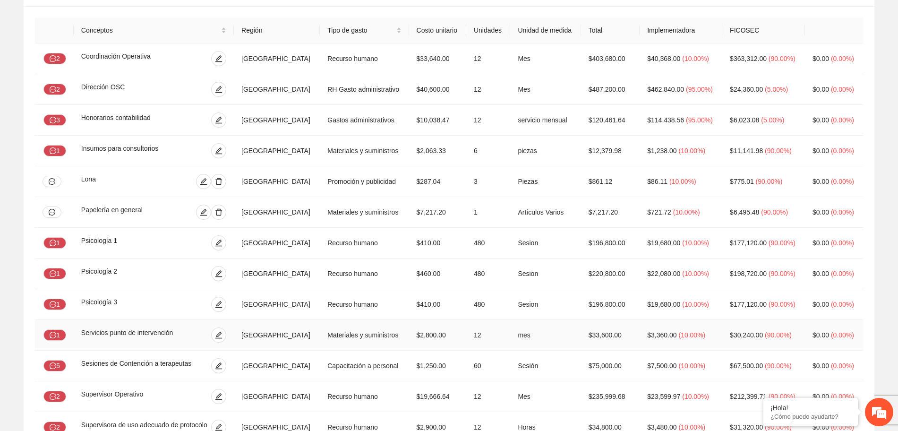
scroll to position [3, 0]
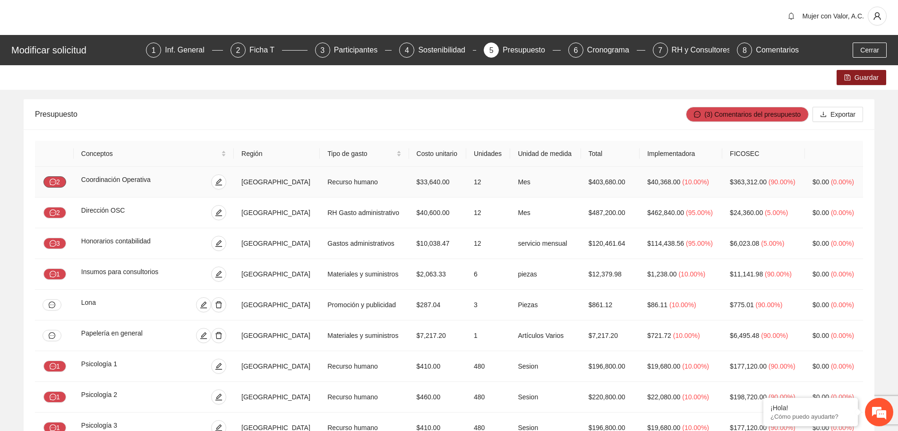
click at [61, 182] on button "2" at bounding box center [54, 181] width 23 height 11
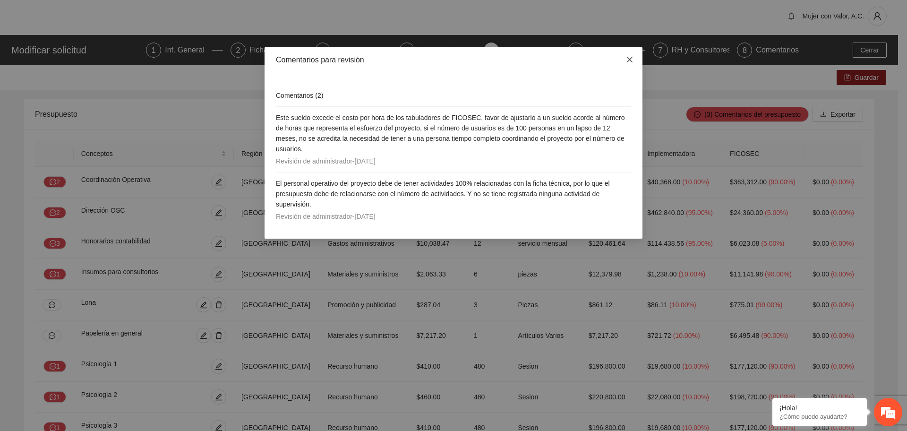
click at [632, 60] on icon "close" at bounding box center [630, 60] width 8 height 8
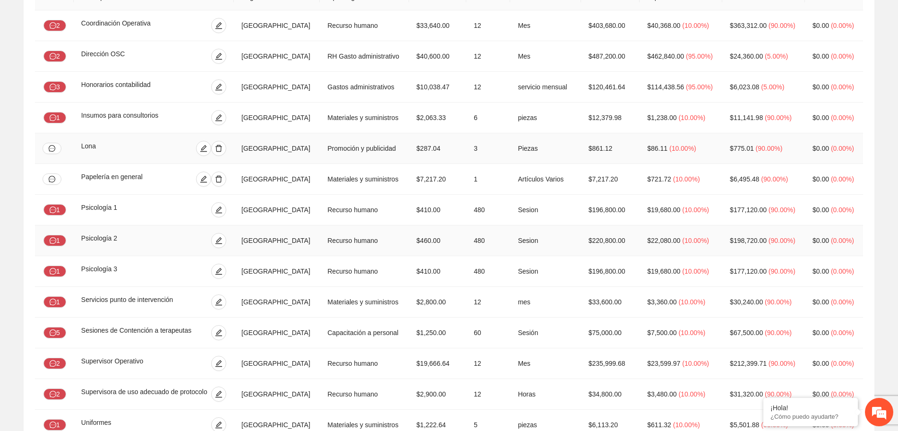
scroll to position [180, 0]
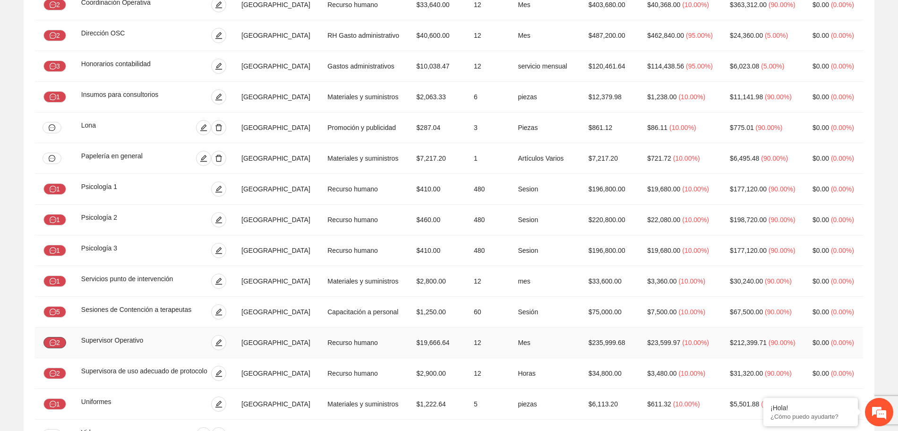
click at [63, 341] on button "2" at bounding box center [54, 342] width 23 height 11
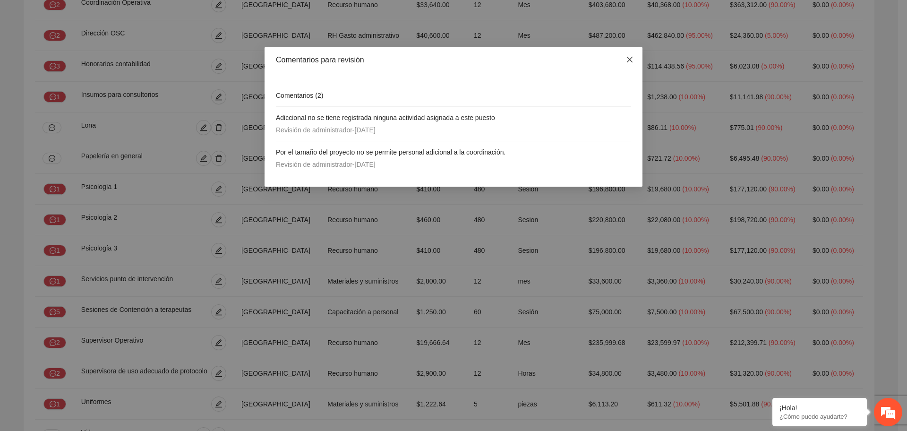
click at [632, 61] on icon "close" at bounding box center [630, 60] width 8 height 8
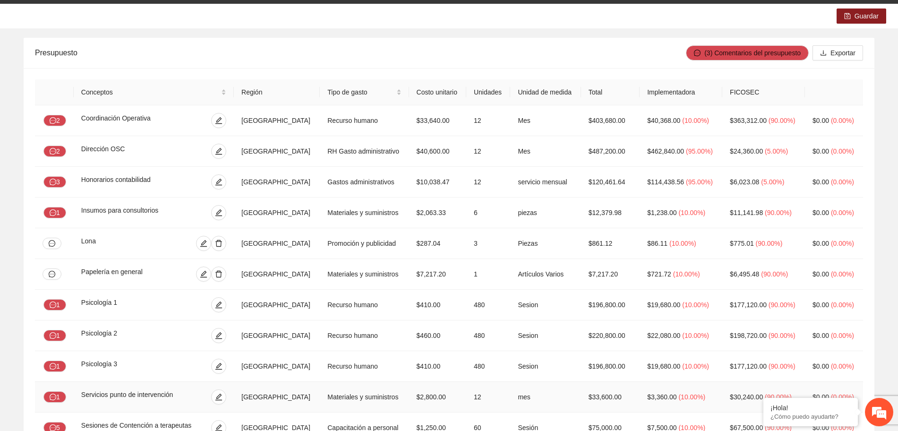
scroll to position [62, 0]
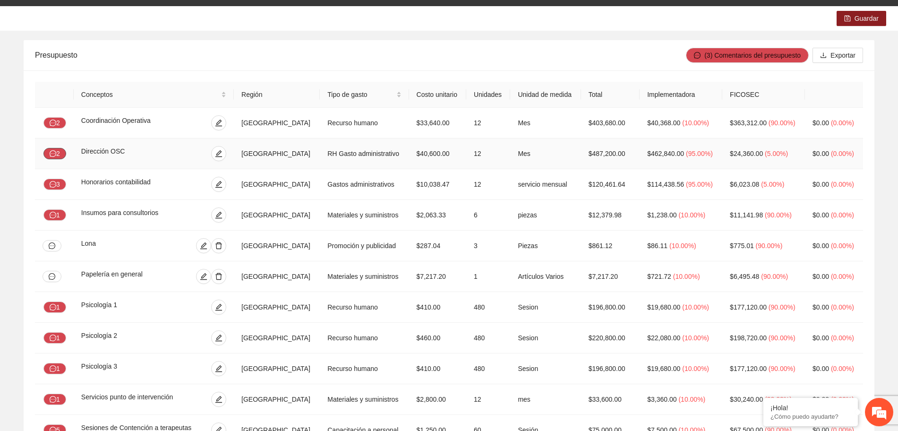
click at [59, 153] on button "2" at bounding box center [54, 153] width 23 height 11
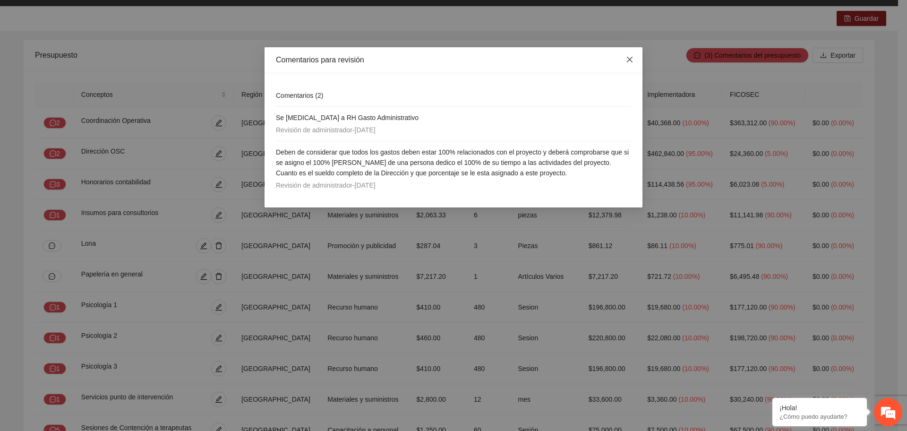
click at [633, 59] on icon "close" at bounding box center [630, 60] width 8 height 8
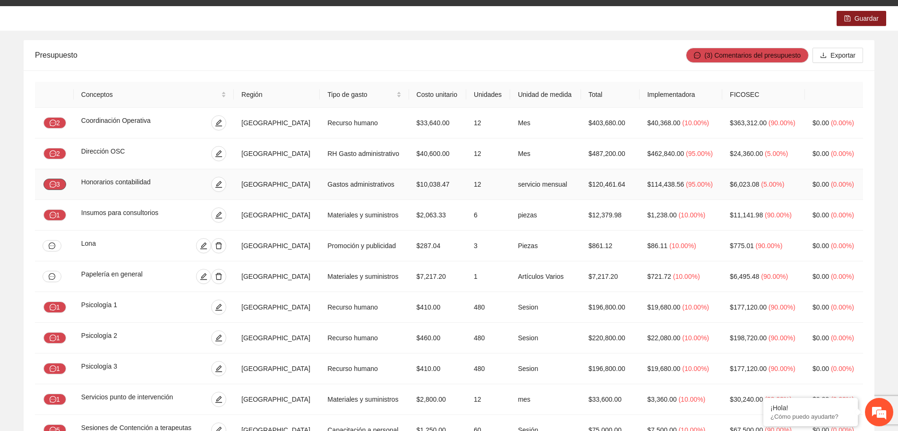
click at [56, 185] on icon "message" at bounding box center [53, 184] width 7 height 7
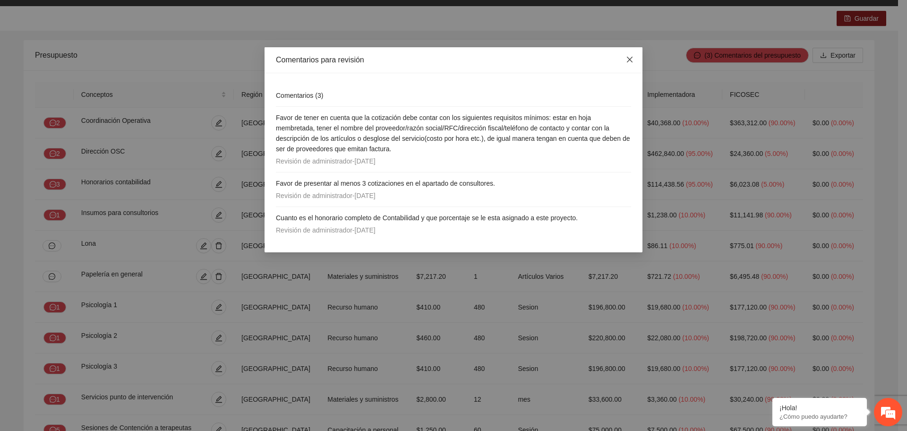
click at [635, 62] on span "Close" at bounding box center [630, 60] width 26 height 26
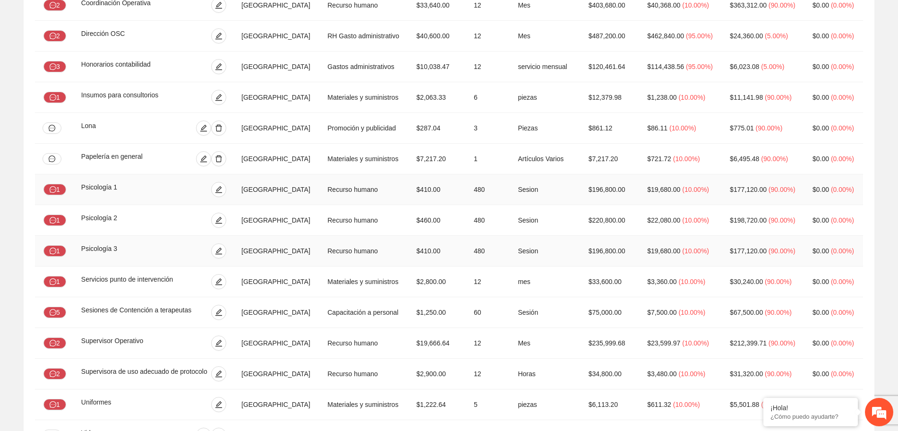
scroll to position [180, 0]
click at [59, 188] on button "1" at bounding box center [54, 188] width 23 height 11
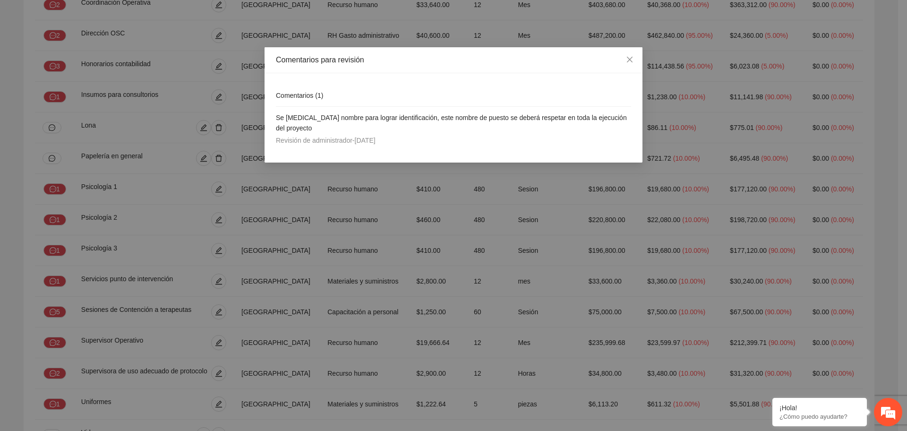
click at [54, 219] on div "Comentarios para revisión Comentarios ( 1 ) Se [MEDICAL_DATA] nombre para logra…" at bounding box center [453, 215] width 907 height 431
drag, startPoint x: 629, startPoint y: 62, endPoint x: 280, endPoint y: 171, distance: 365.9
click at [626, 62] on icon "close" at bounding box center [630, 60] width 8 height 8
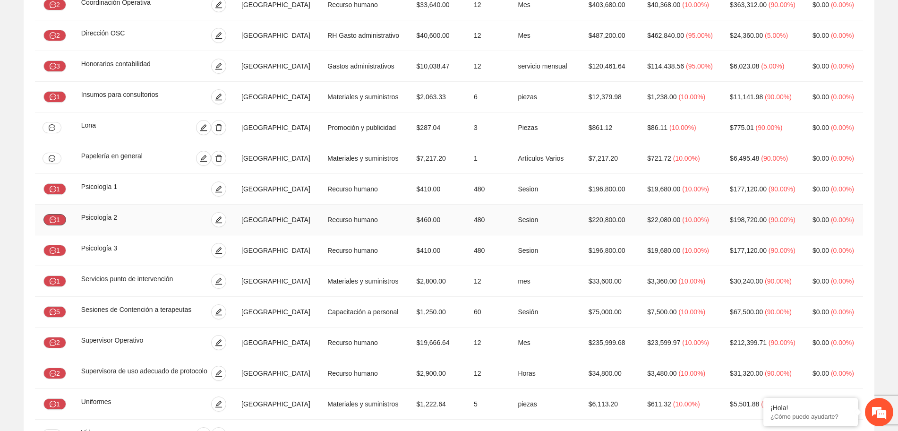
click at [62, 216] on button "1" at bounding box center [54, 219] width 23 height 11
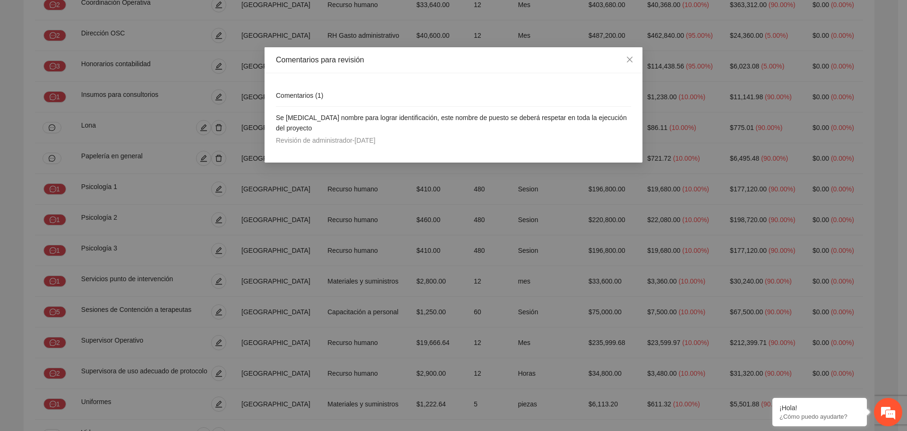
click at [61, 216] on div "Comentarios para revisión Comentarios ( 1 ) Se [MEDICAL_DATA] nombre para logra…" at bounding box center [453, 215] width 907 height 431
click at [627, 59] on icon "close" at bounding box center [630, 60] width 8 height 8
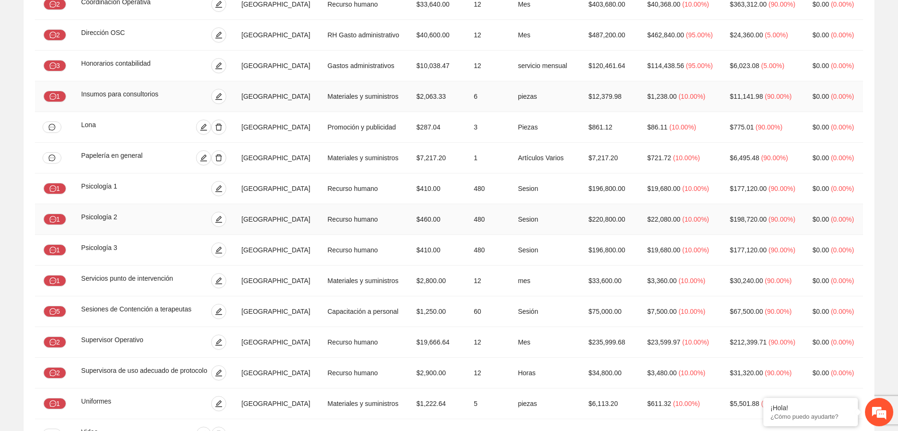
scroll to position [239, 0]
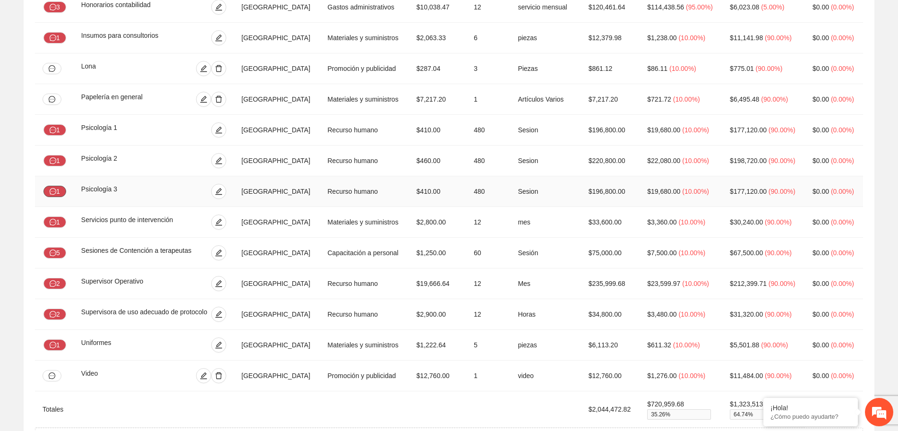
click at [56, 188] on icon "message" at bounding box center [53, 191] width 7 height 7
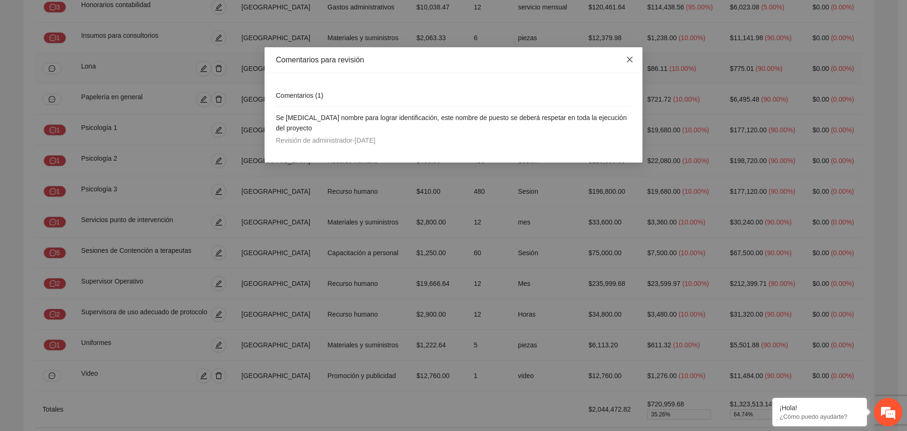
click at [627, 61] on icon "close" at bounding box center [630, 60] width 8 height 8
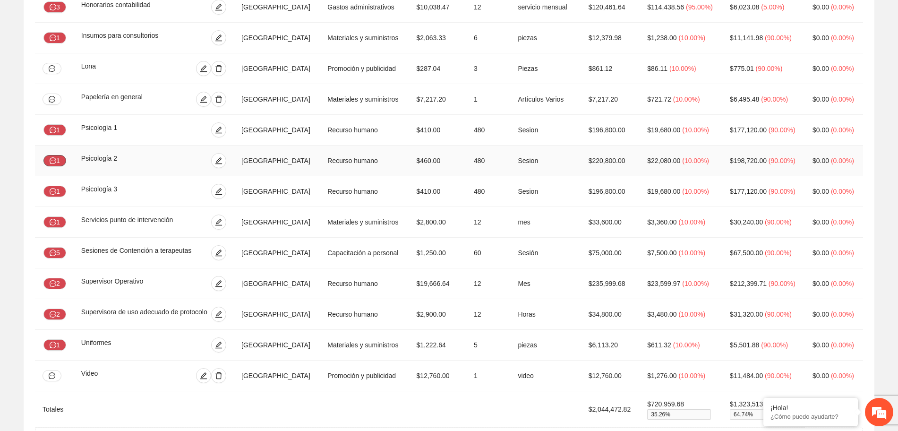
click at [50, 162] on button "1" at bounding box center [54, 160] width 23 height 11
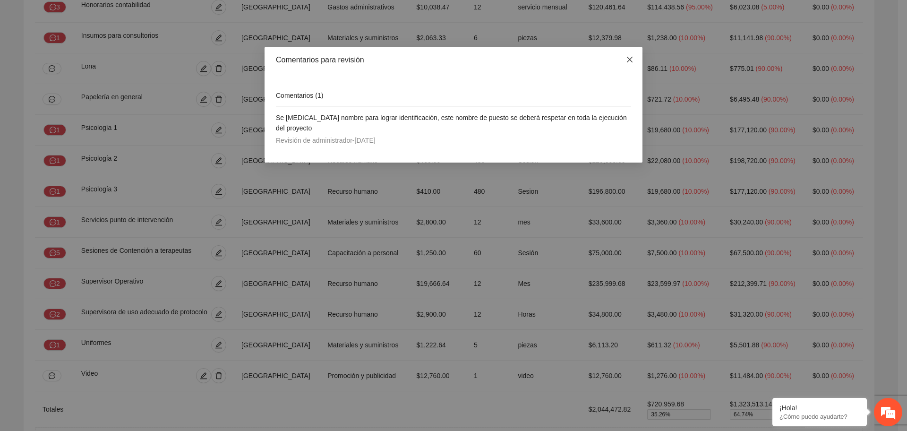
click at [634, 64] on span "Close" at bounding box center [630, 60] width 26 height 26
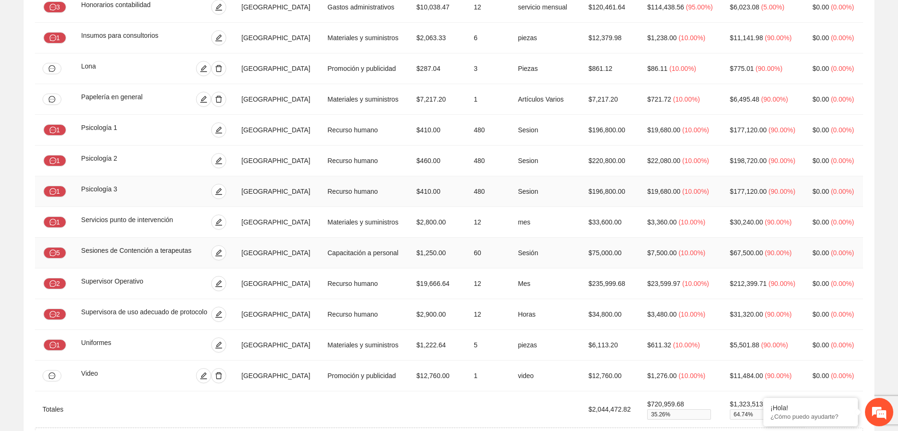
scroll to position [298, 0]
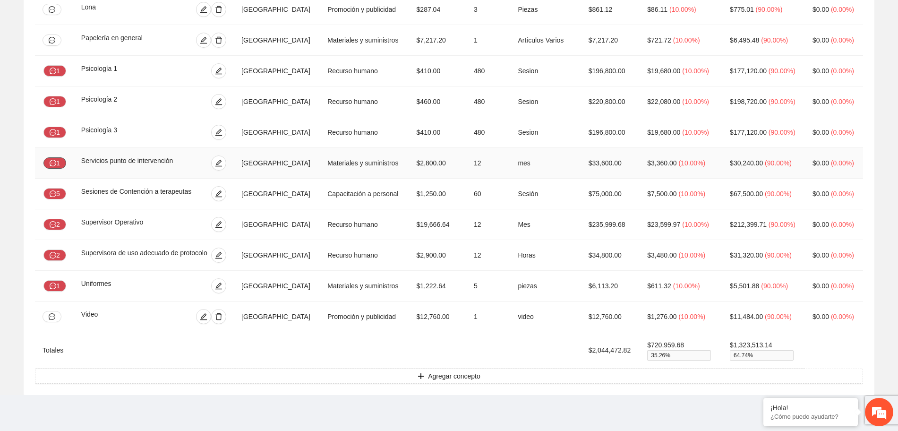
click at [54, 164] on icon "message" at bounding box center [53, 163] width 7 height 7
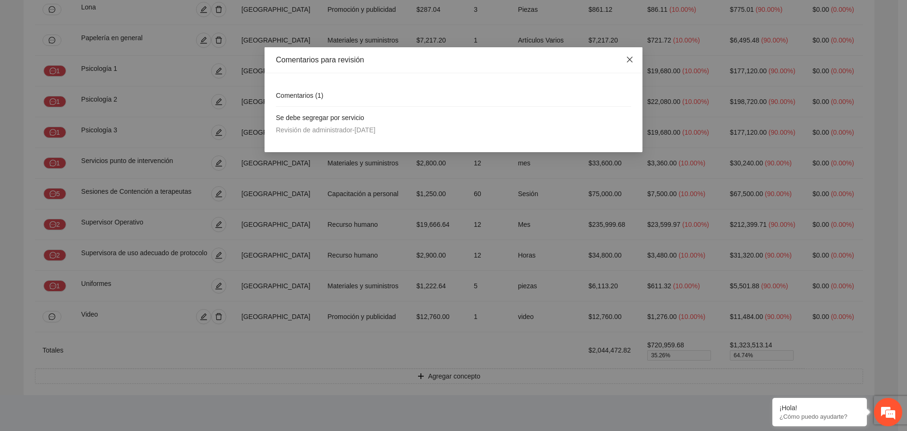
click at [631, 57] on icon "close" at bounding box center [630, 60] width 8 height 8
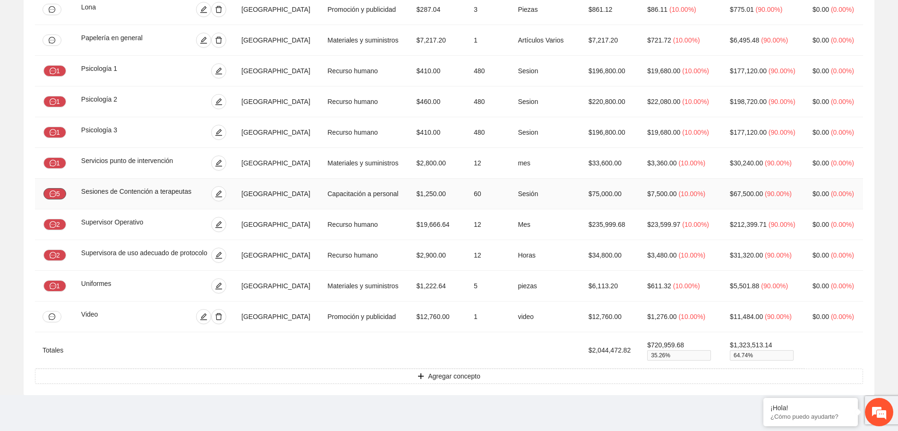
click at [61, 192] on button "5" at bounding box center [54, 193] width 23 height 11
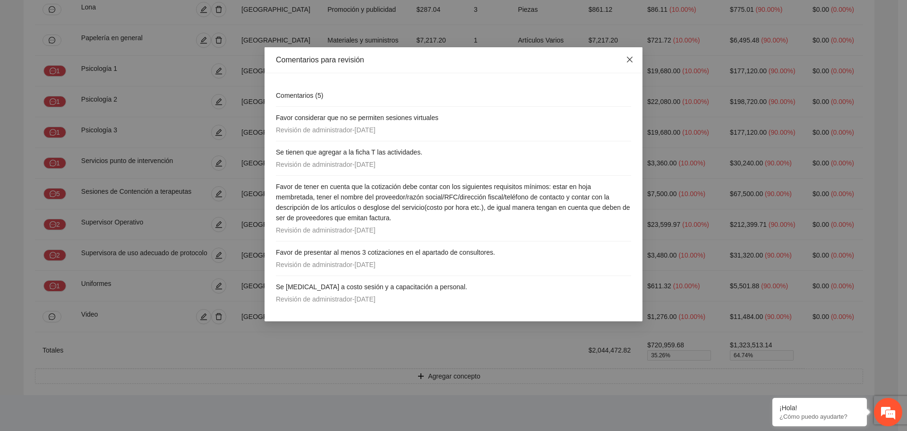
click at [632, 55] on span "Close" at bounding box center [630, 60] width 26 height 26
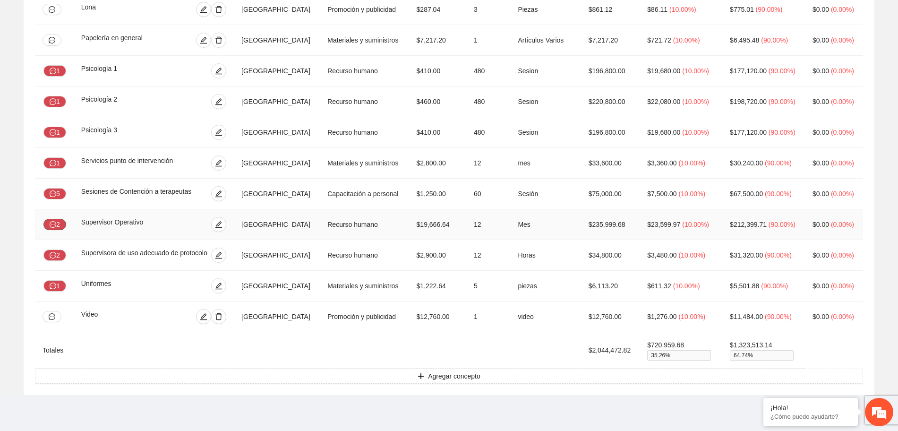
click at [61, 223] on button "2" at bounding box center [54, 224] width 23 height 11
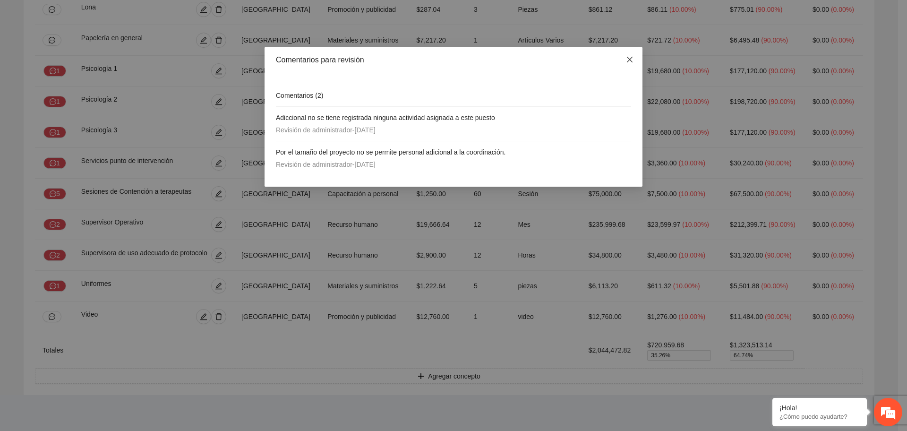
click at [627, 60] on icon "close" at bounding box center [630, 60] width 8 height 8
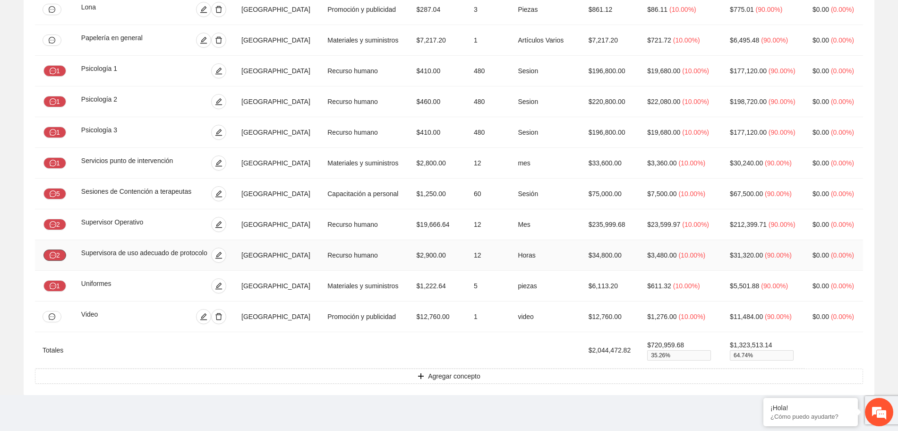
click at [60, 256] on button "2" at bounding box center [54, 254] width 23 height 11
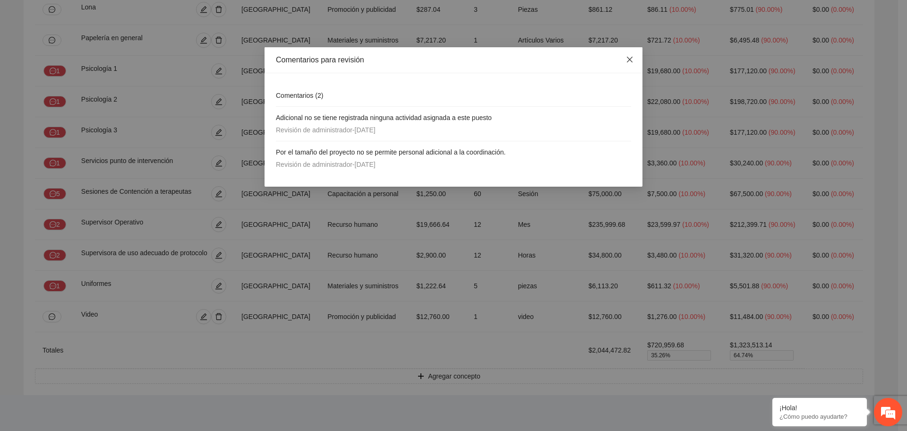
click at [634, 59] on span "Close" at bounding box center [630, 60] width 26 height 26
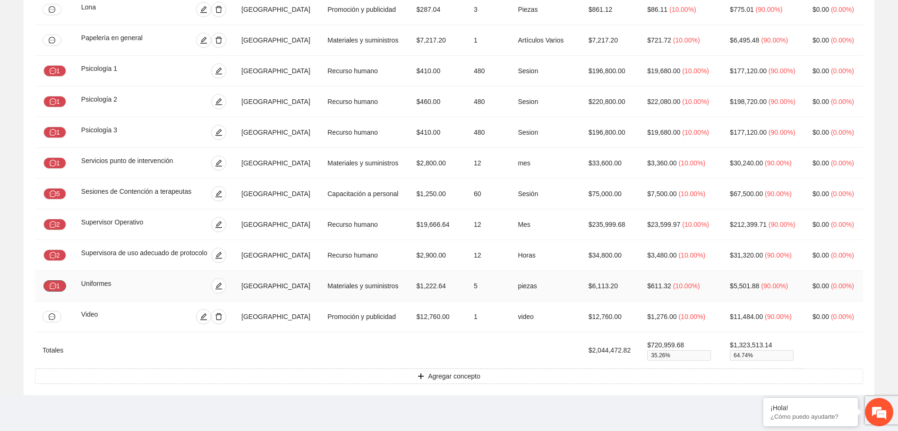
click at [54, 287] on icon "message" at bounding box center [53, 286] width 7 height 7
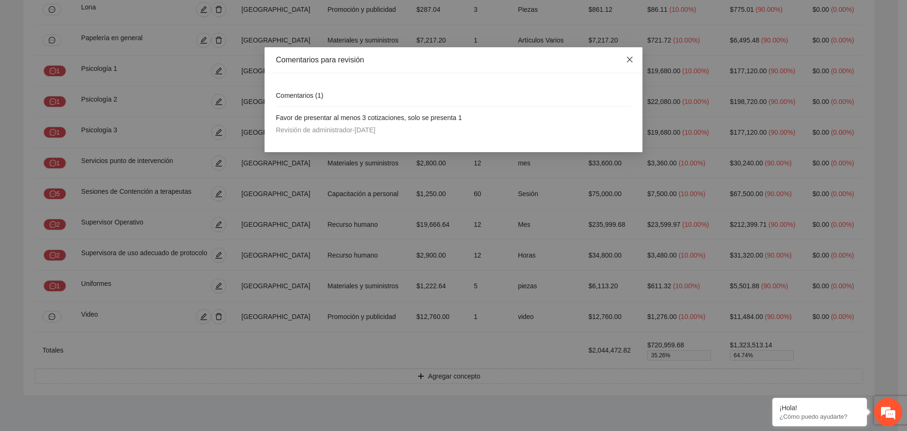
click at [623, 62] on span "Close" at bounding box center [630, 60] width 26 height 26
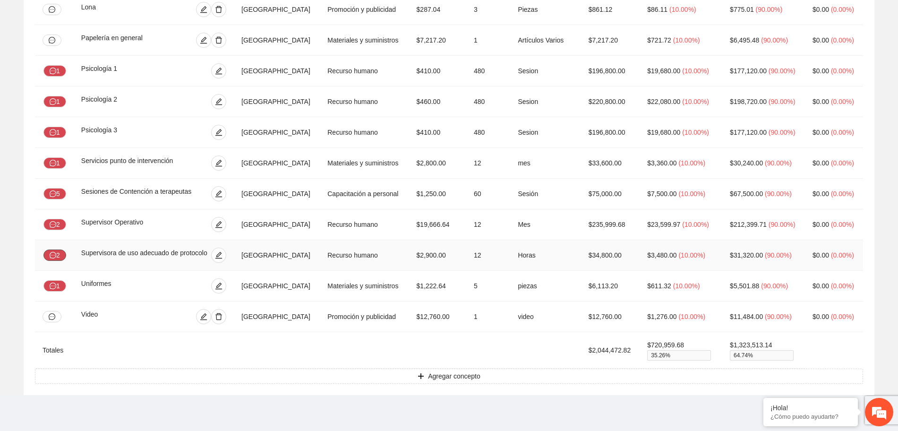
click at [61, 257] on button "2" at bounding box center [54, 254] width 23 height 11
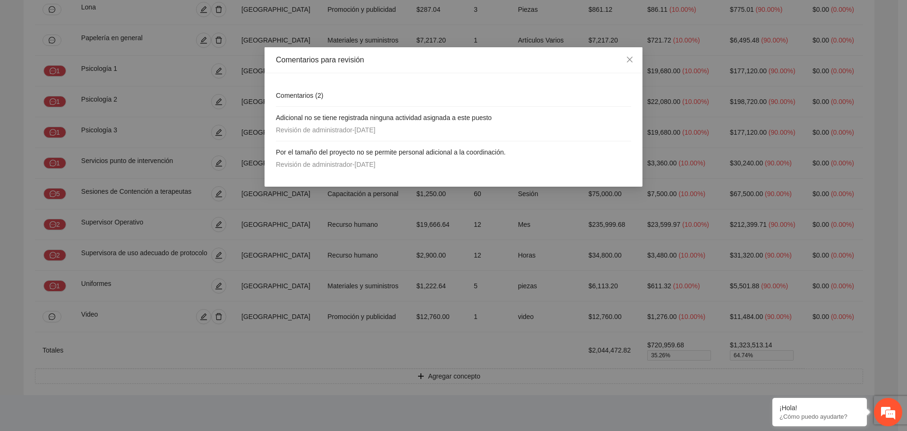
click at [144, 275] on div "Comentarios para revisión Comentarios ( 2 ) Adicional no se tiene registrada ni…" at bounding box center [453, 215] width 907 height 431
click at [628, 62] on icon "close" at bounding box center [630, 60] width 6 height 6
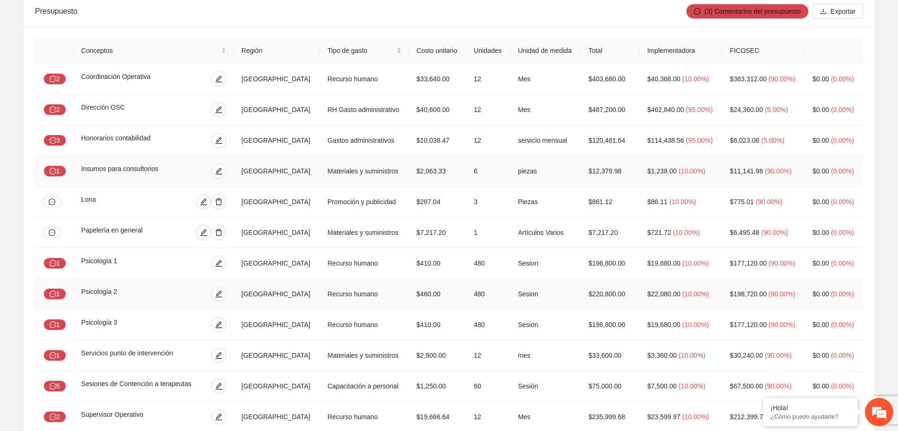
scroll to position [62, 0]
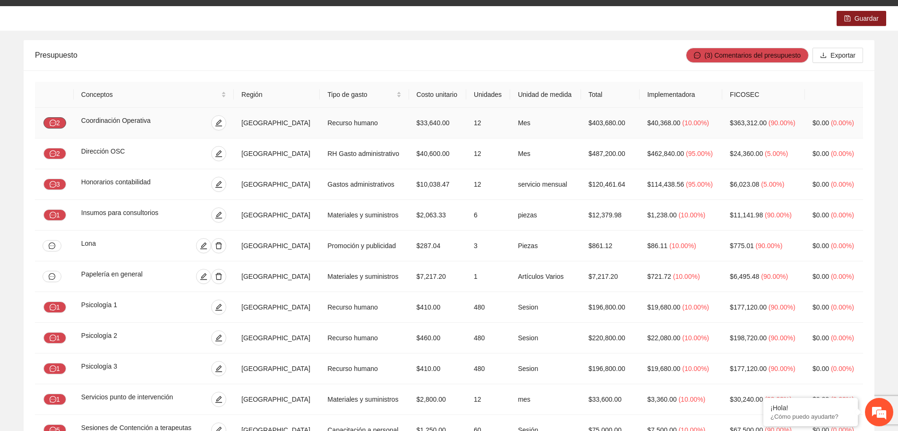
click at [64, 117] on button "2" at bounding box center [54, 122] width 23 height 11
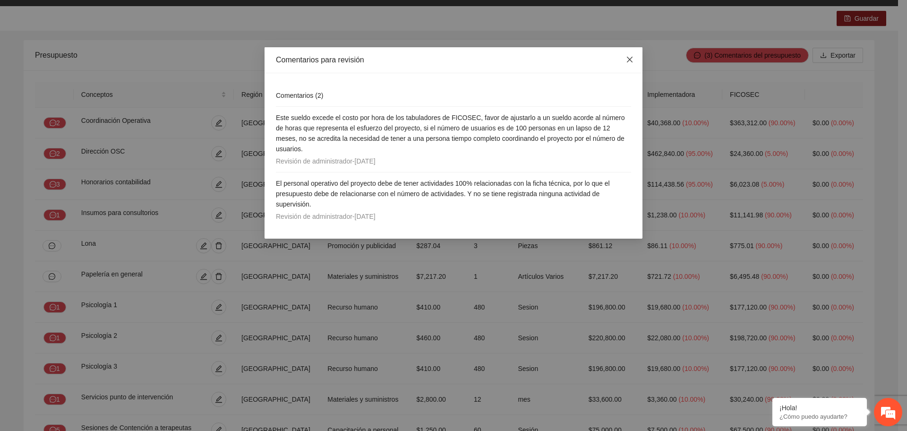
click at [628, 60] on icon "close" at bounding box center [630, 60] width 8 height 8
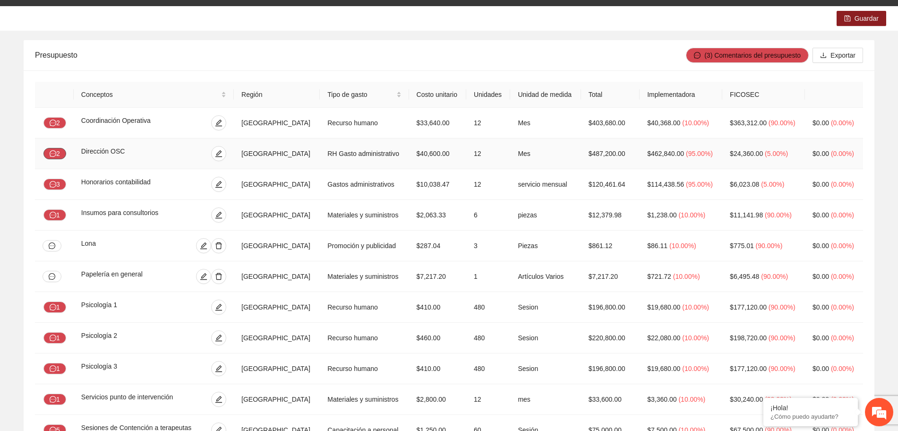
click at [61, 150] on button "2" at bounding box center [54, 153] width 23 height 11
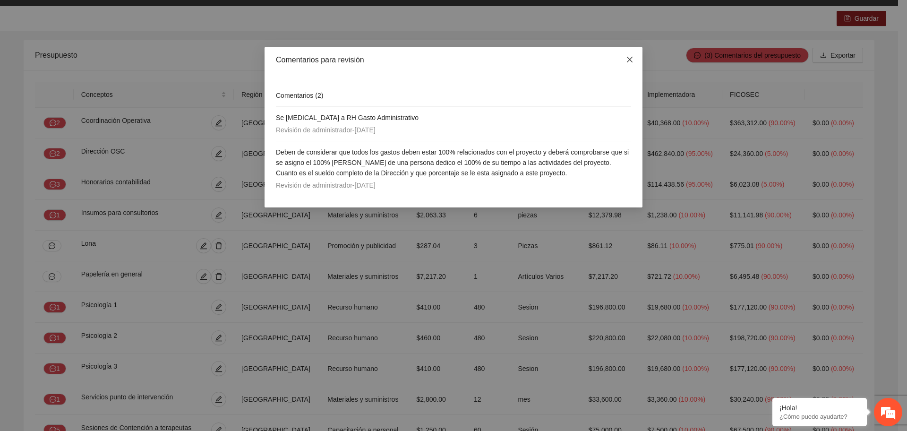
click at [629, 62] on icon "close" at bounding box center [630, 60] width 8 height 8
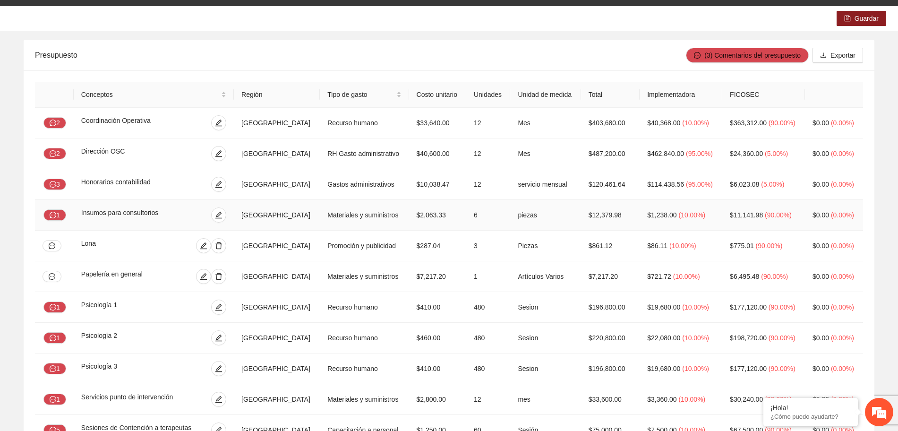
scroll to position [121, 0]
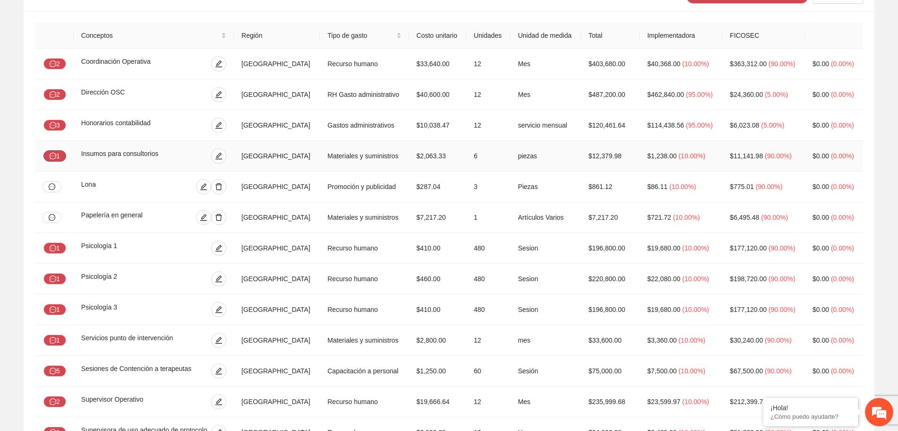
click at [53, 156] on icon "message" at bounding box center [53, 156] width 7 height 7
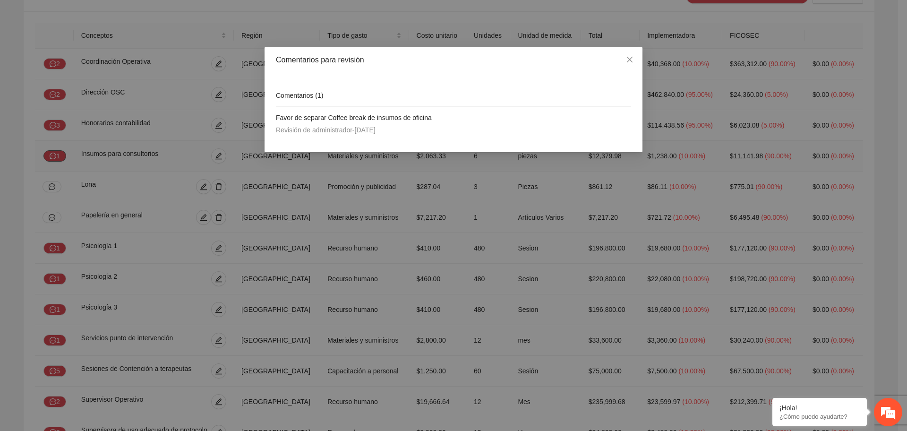
click at [53, 156] on div "Comentarios para revisión Comentarios ( 1 ) Favor de separar Coffee break de in…" at bounding box center [453, 215] width 907 height 431
click at [627, 60] on icon "close" at bounding box center [630, 60] width 8 height 8
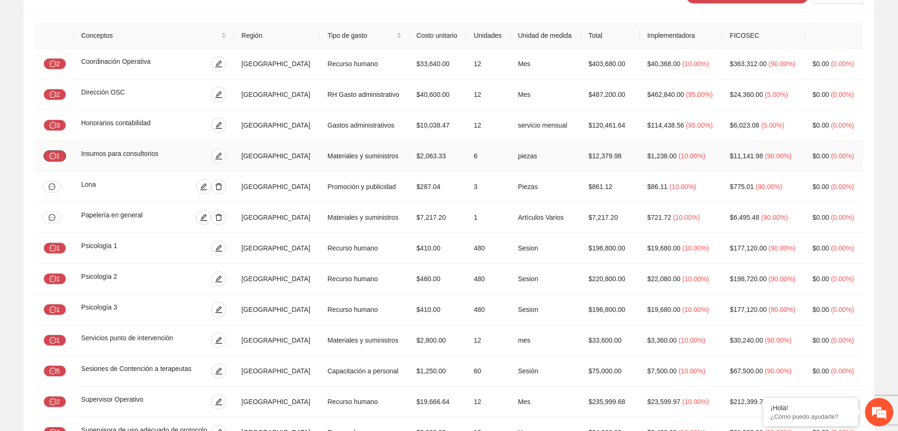
click at [55, 159] on icon "message" at bounding box center [53, 156] width 7 height 7
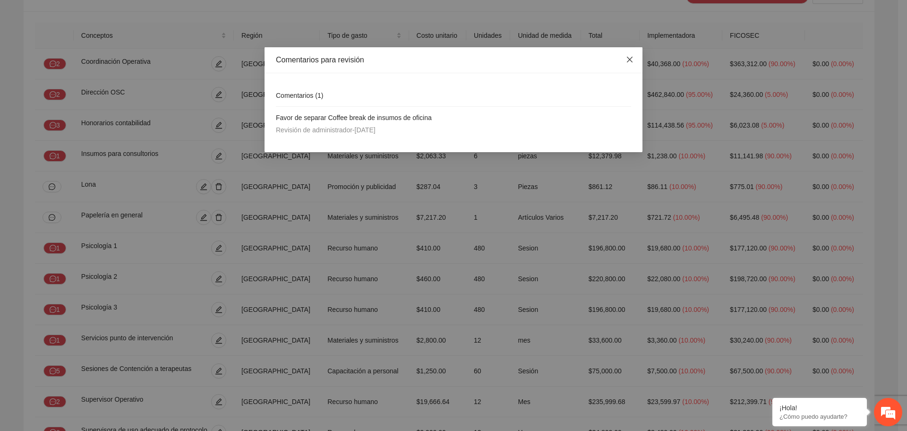
click at [626, 61] on span "Close" at bounding box center [630, 60] width 26 height 26
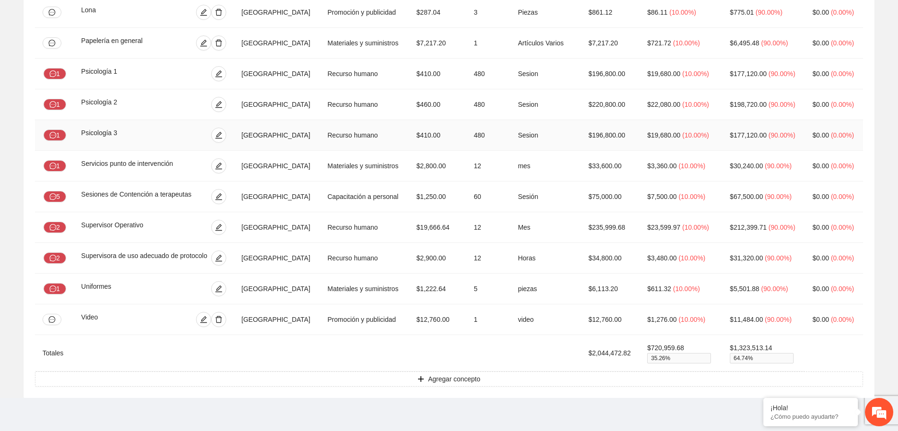
scroll to position [298, 0]
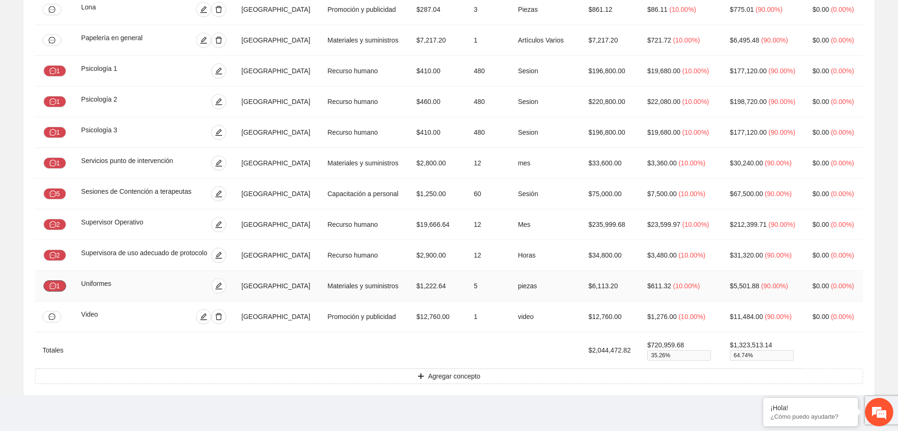
click at [56, 284] on icon "message" at bounding box center [53, 286] width 7 height 7
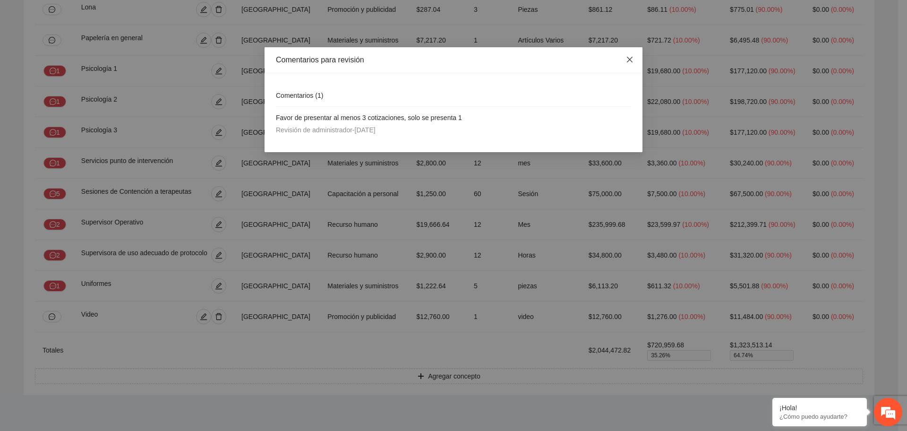
click at [627, 62] on icon "close" at bounding box center [630, 60] width 8 height 8
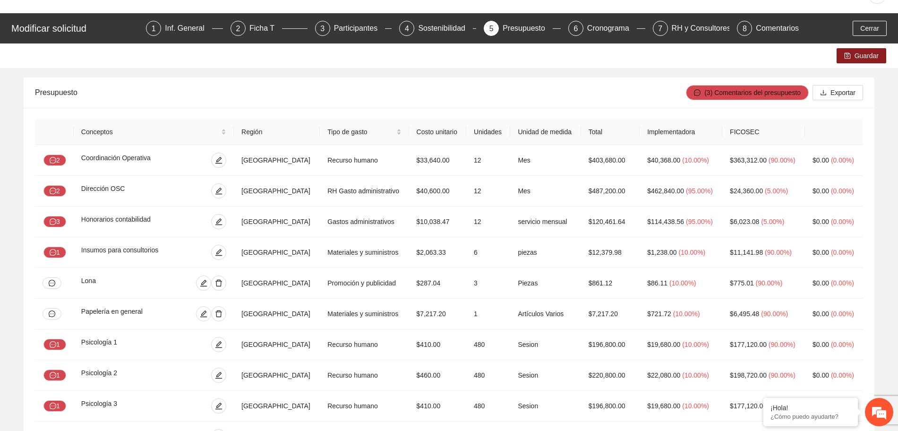
scroll to position [3, 0]
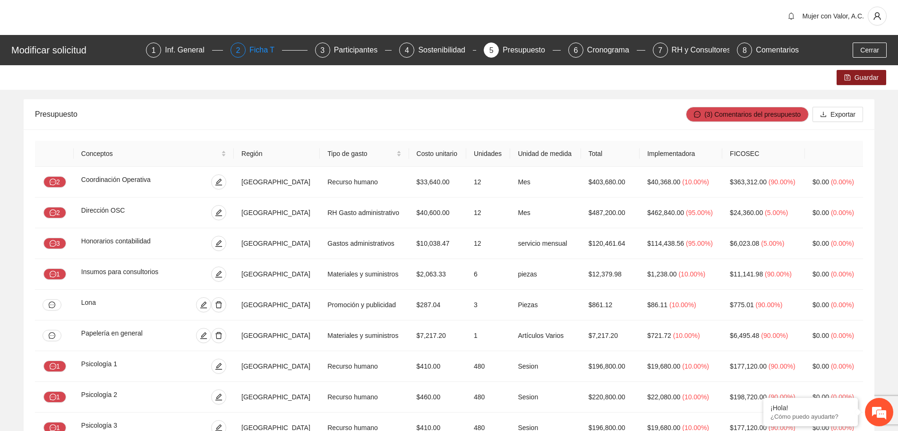
click at [261, 52] on div "Ficha T" at bounding box center [265, 50] width 33 height 15
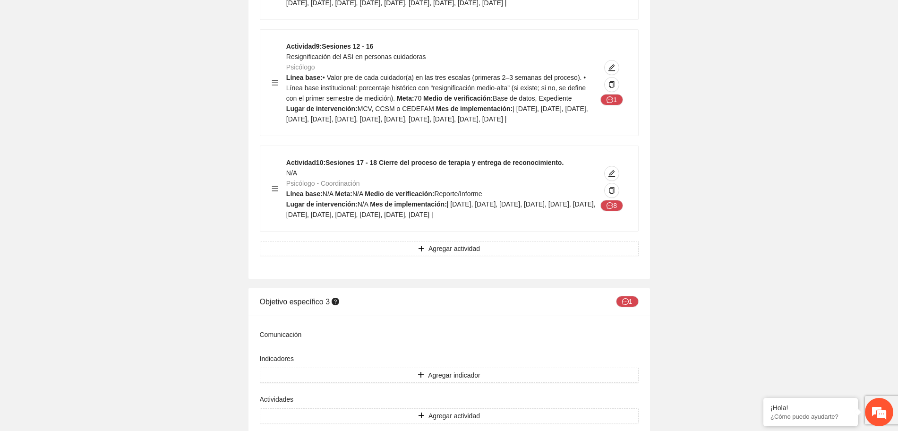
scroll to position [2579, 0]
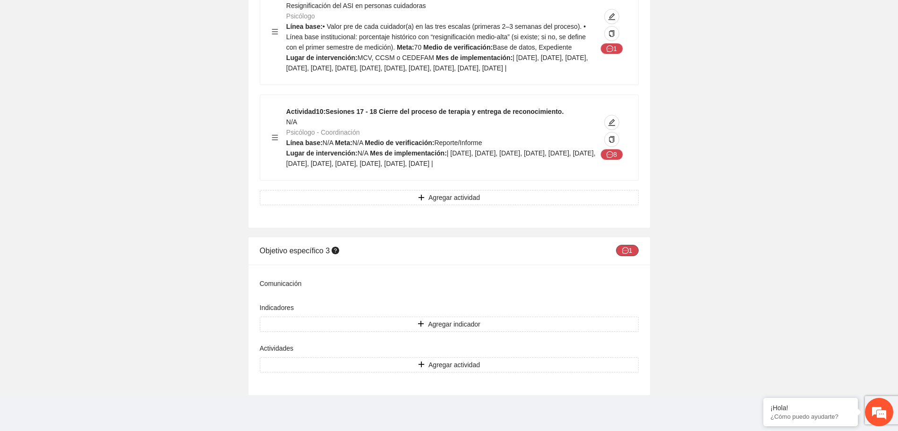
click at [627, 251] on icon "message" at bounding box center [625, 250] width 7 height 7
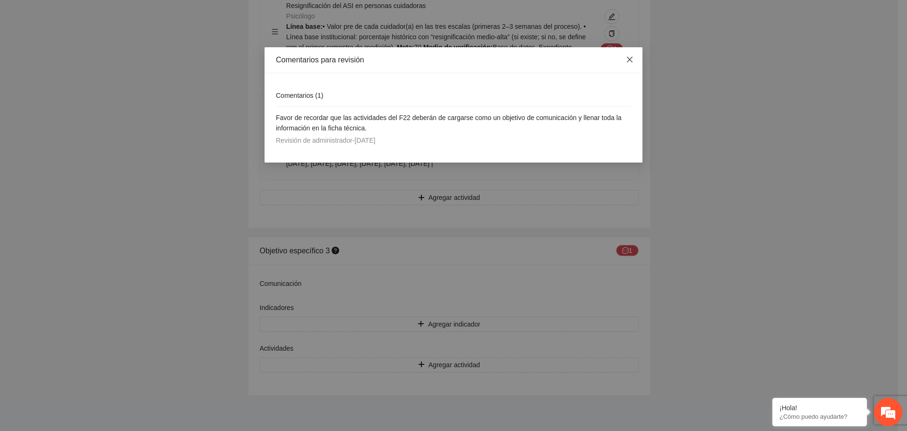
click at [629, 61] on icon "close" at bounding box center [630, 60] width 6 height 6
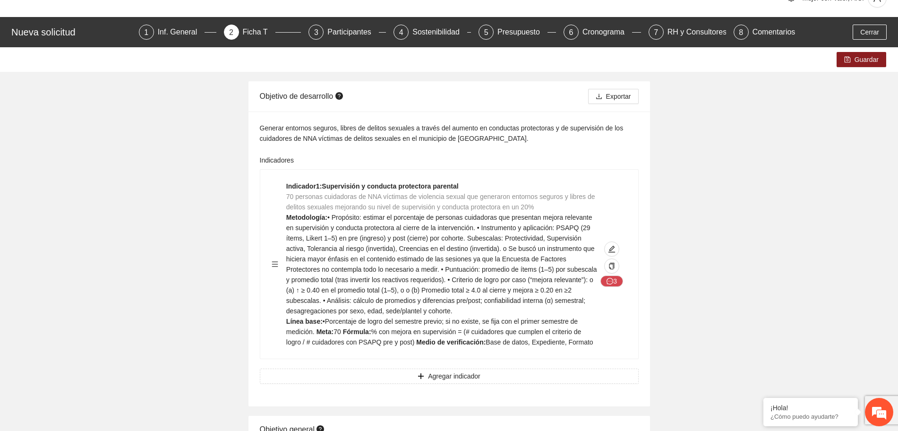
scroll to position [0, 0]
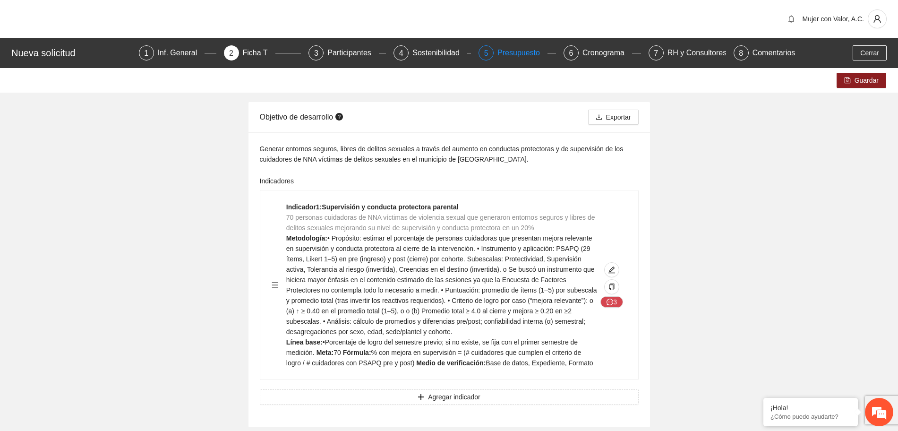
click at [526, 56] on div "Presupuesto" at bounding box center [523, 52] width 50 height 15
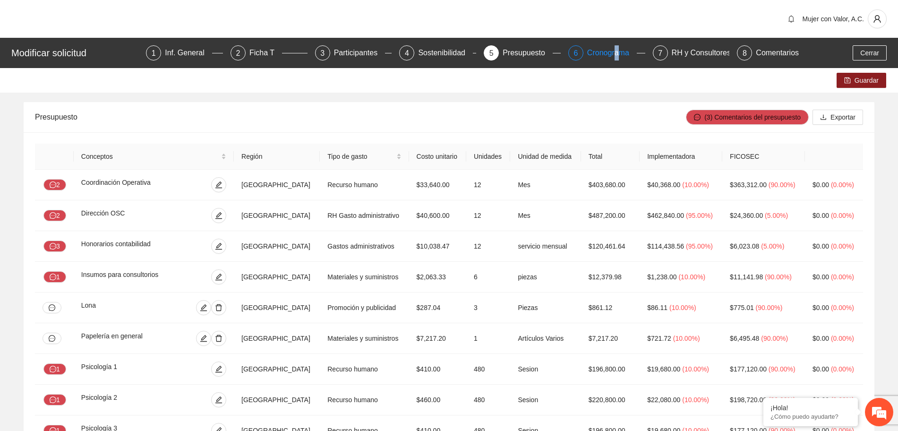
drag, startPoint x: 618, startPoint y: 53, endPoint x: 613, endPoint y: 57, distance: 6.4
click at [616, 57] on div "Cronograma" at bounding box center [612, 52] width 50 height 15
click at [600, 54] on div "Cronograma" at bounding box center [612, 52] width 50 height 15
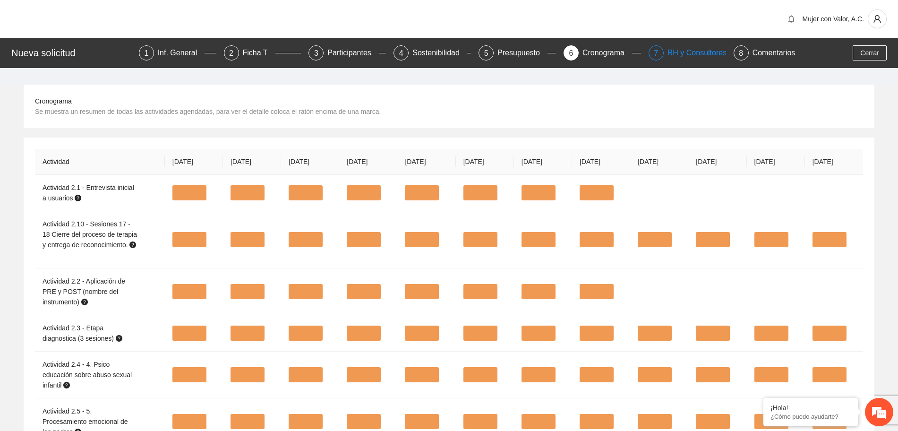
click at [675, 54] on div "RH y Consultores" at bounding box center [701, 52] width 67 height 15
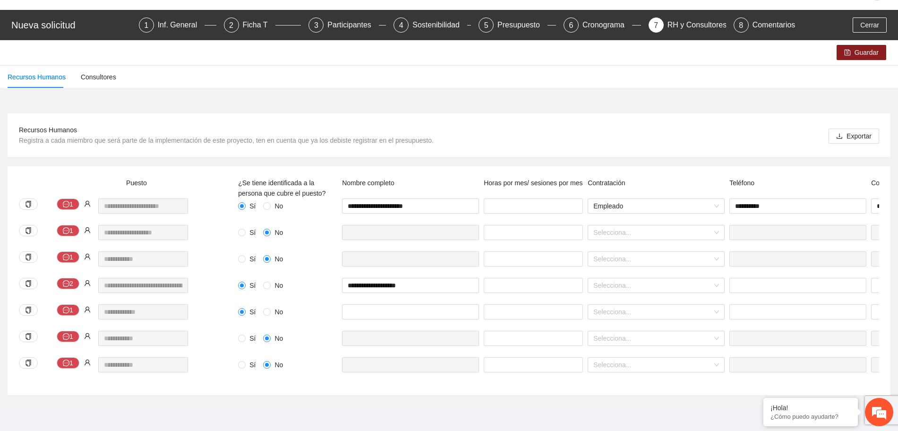
scroll to position [37, 0]
click at [69, 202] on div "**********" at bounding box center [129, 211] width 224 height 26
click at [65, 201] on icon "message" at bounding box center [66, 204] width 7 height 7
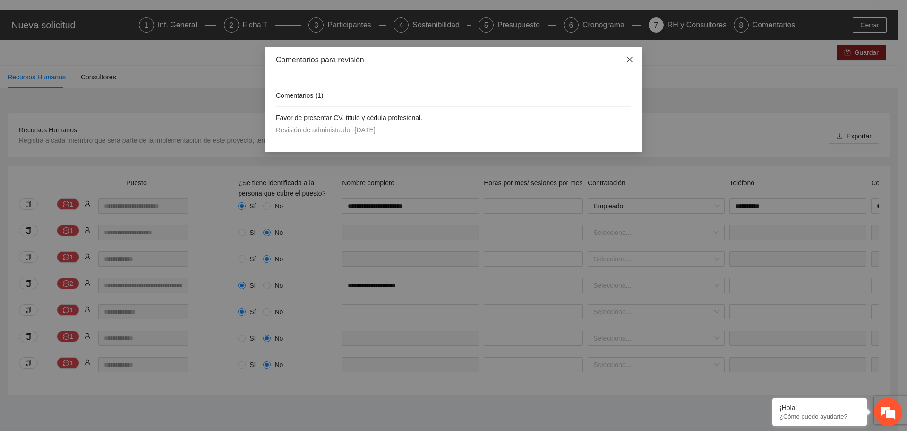
click at [635, 56] on span "Close" at bounding box center [630, 60] width 26 height 26
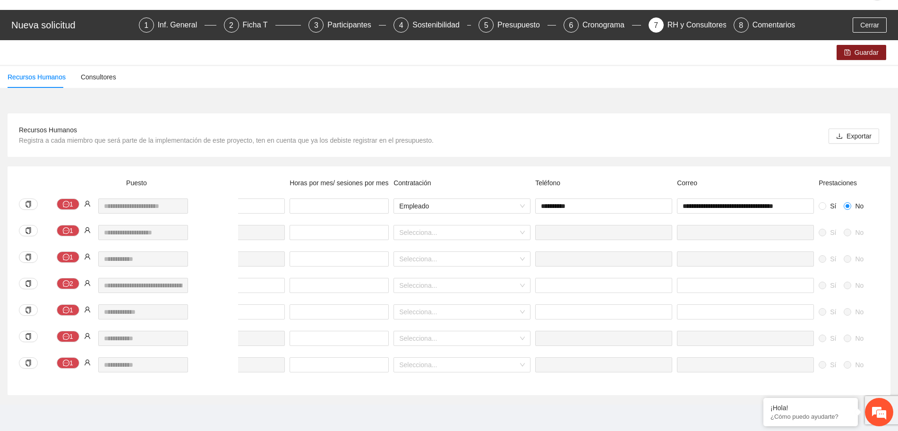
scroll to position [0, 259]
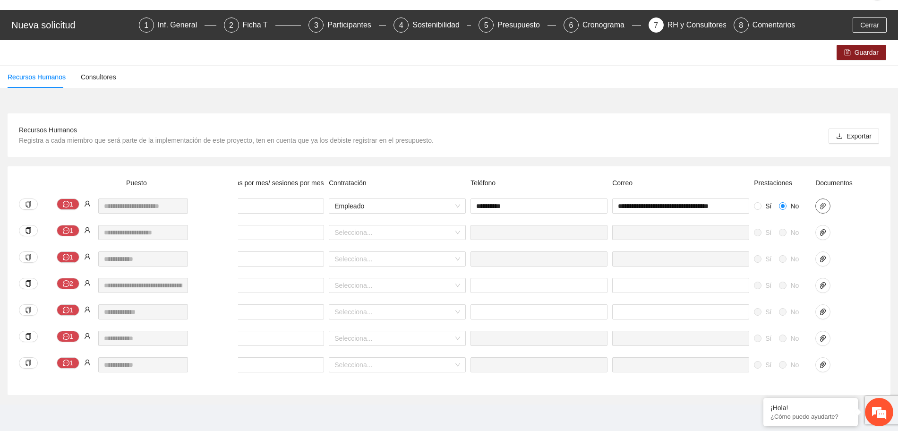
click at [826, 202] on icon "paper-clip" at bounding box center [823, 206] width 8 height 8
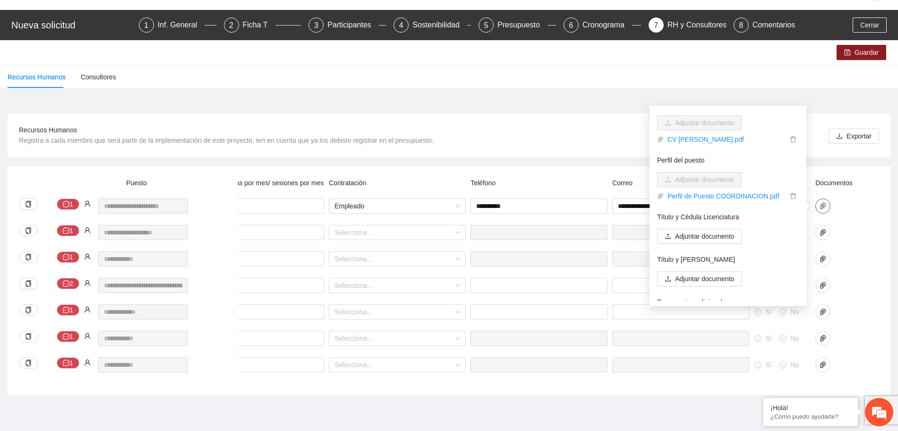
scroll to position [62, 0]
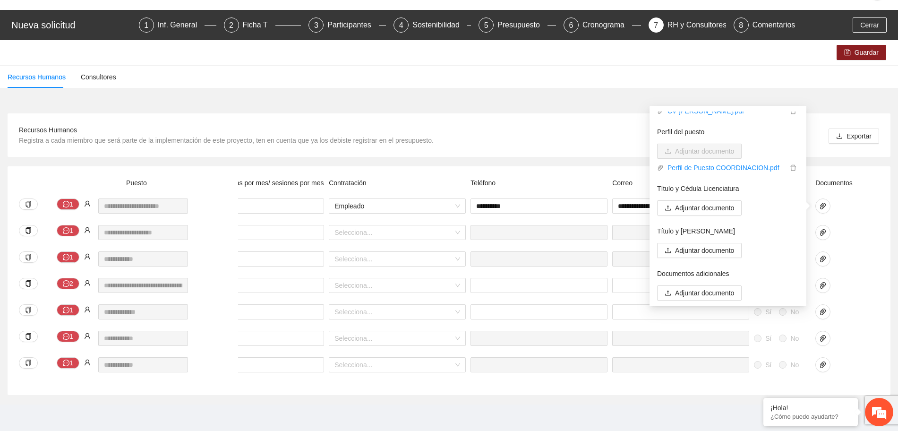
click at [263, 125] on div "Recursos Humanos Registra a cada miembro que será parte de la implementación de…" at bounding box center [226, 135] width 415 height 21
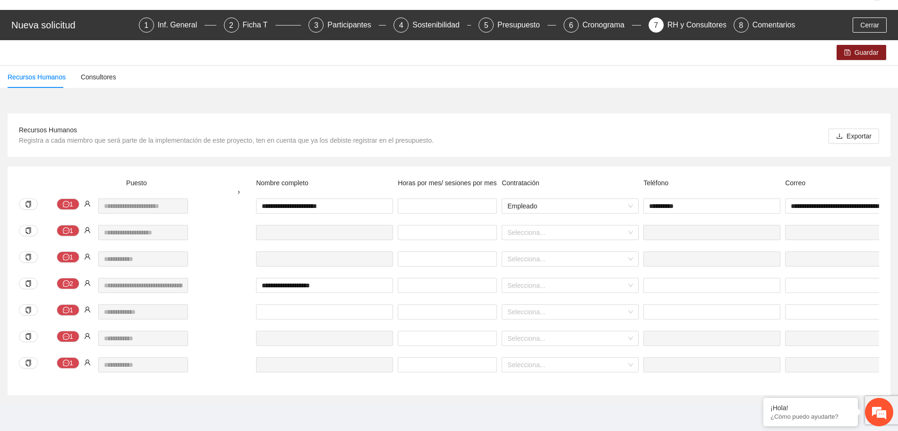
scroll to position [0, 0]
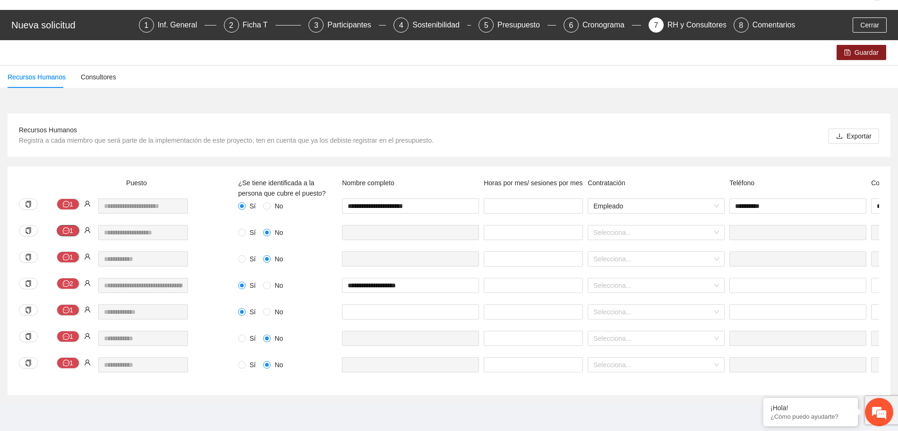
click at [68, 227] on icon "message" at bounding box center [66, 230] width 7 height 7
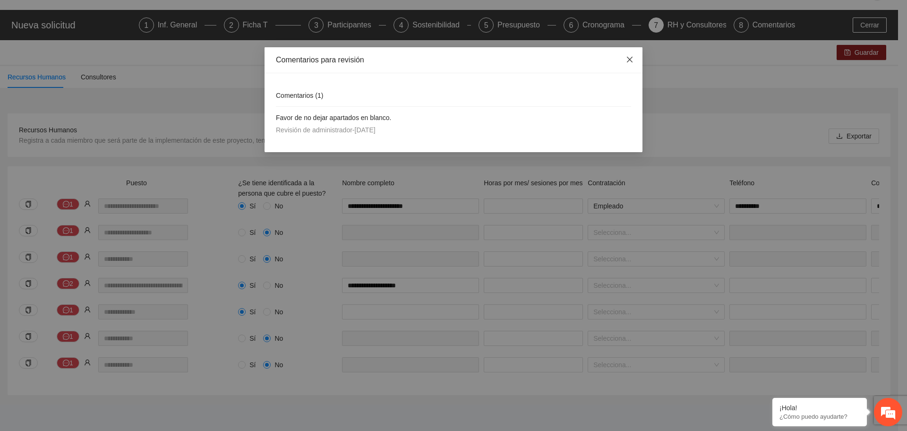
click at [630, 56] on icon "close" at bounding box center [630, 60] width 8 height 8
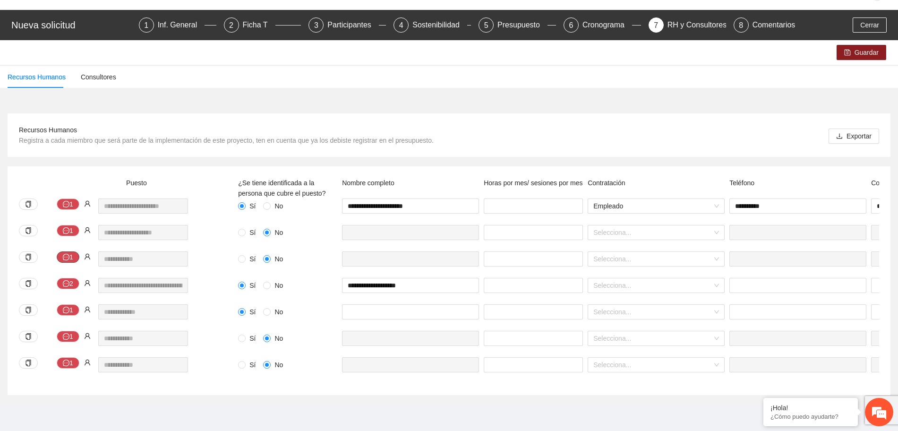
click at [69, 251] on button "1" at bounding box center [68, 256] width 23 height 11
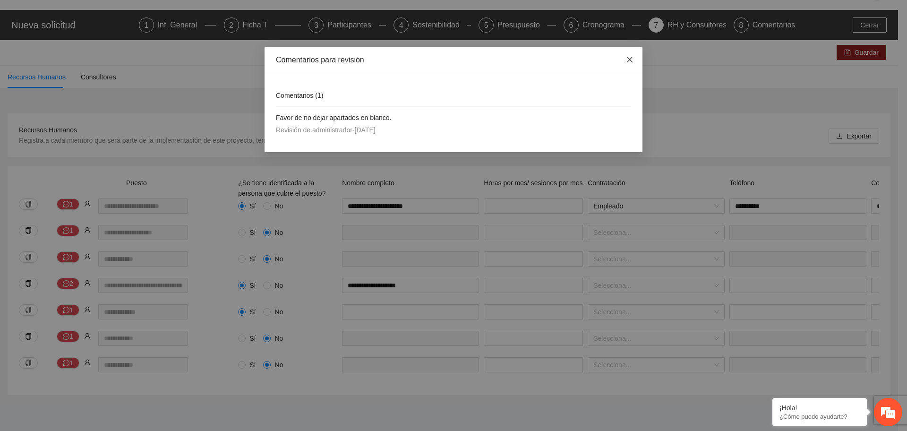
click at [634, 61] on span "Close" at bounding box center [630, 60] width 26 height 26
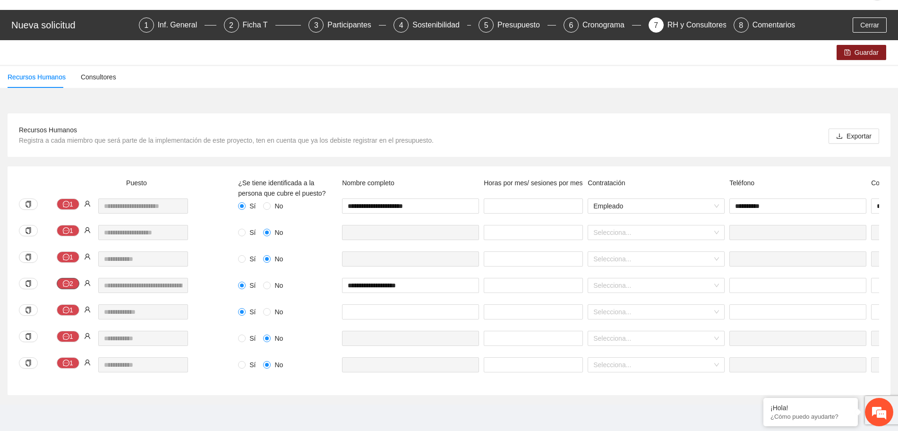
click at [64, 280] on icon "message" at bounding box center [66, 283] width 7 height 7
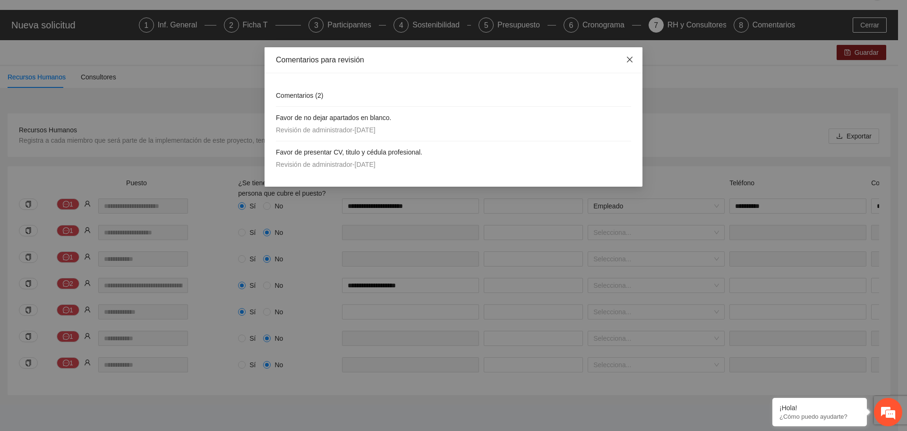
click at [627, 60] on icon "close" at bounding box center [630, 60] width 8 height 8
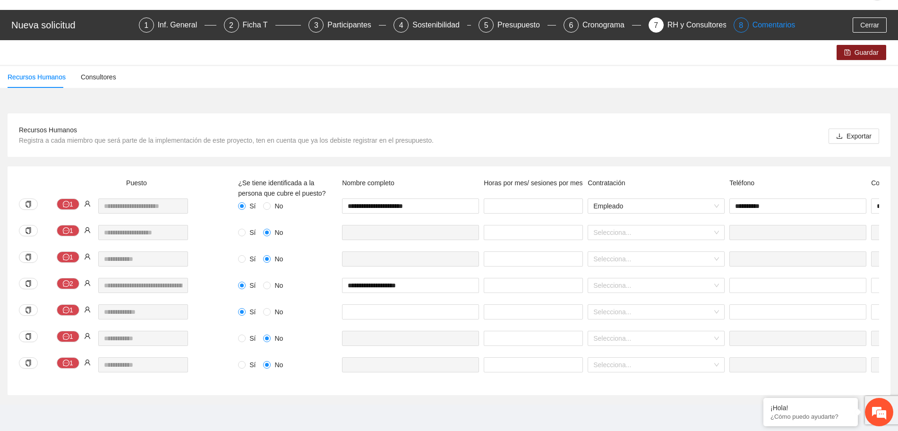
click at [753, 17] on div "Comentarios" at bounding box center [774, 24] width 43 height 15
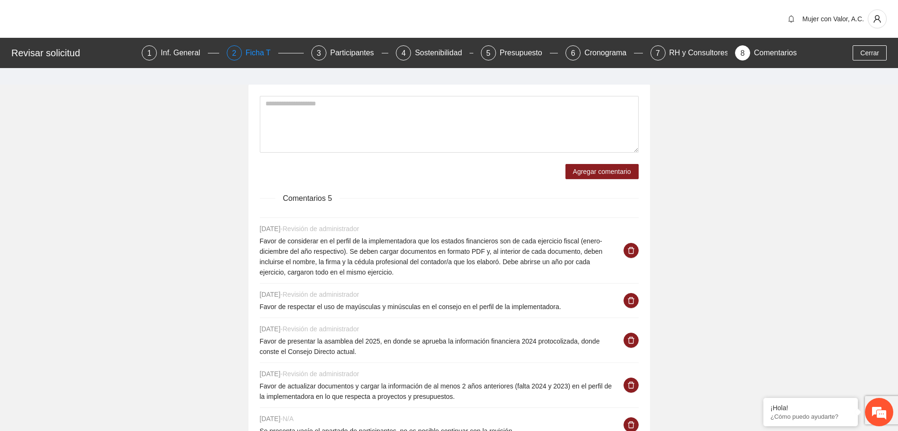
click at [251, 53] on div "Ficha T" at bounding box center [262, 52] width 33 height 15
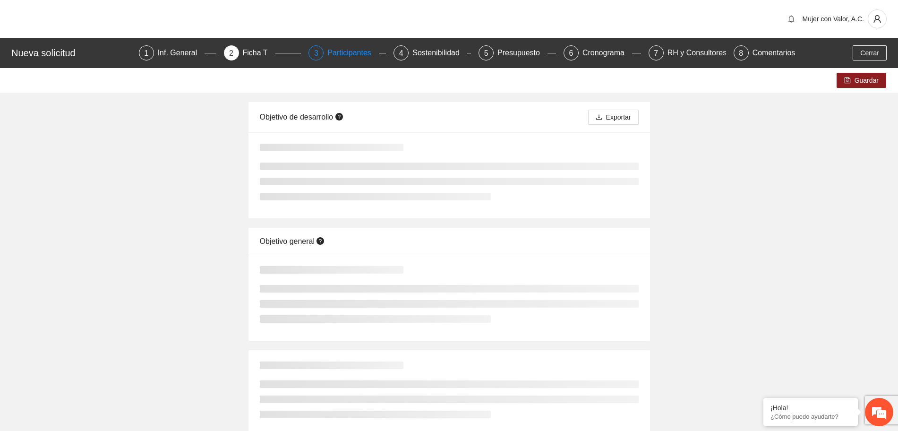
click at [352, 53] on div "Participantes" at bounding box center [353, 52] width 52 height 15
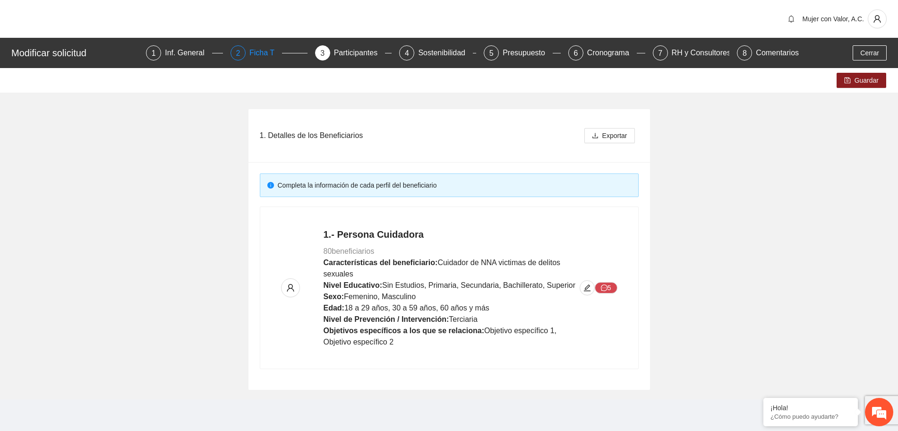
click at [271, 49] on div "Ficha T" at bounding box center [265, 52] width 33 height 15
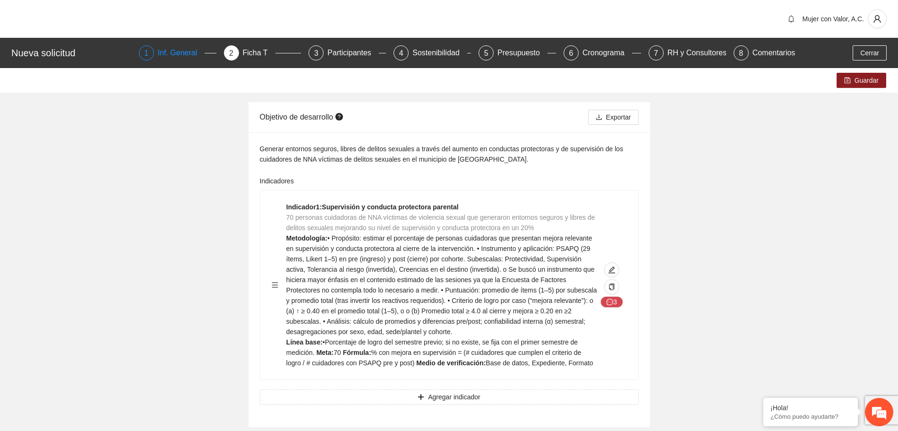
click at [183, 52] on div "Inf. General" at bounding box center [181, 52] width 47 height 15
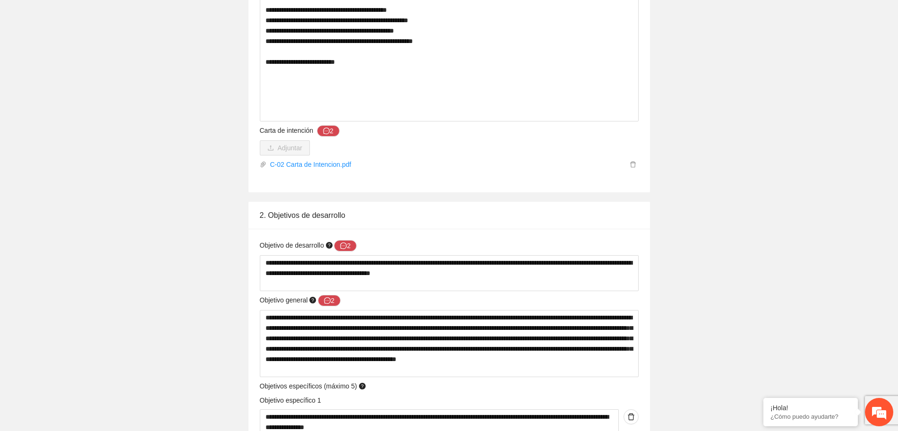
scroll to position [1017, 0]
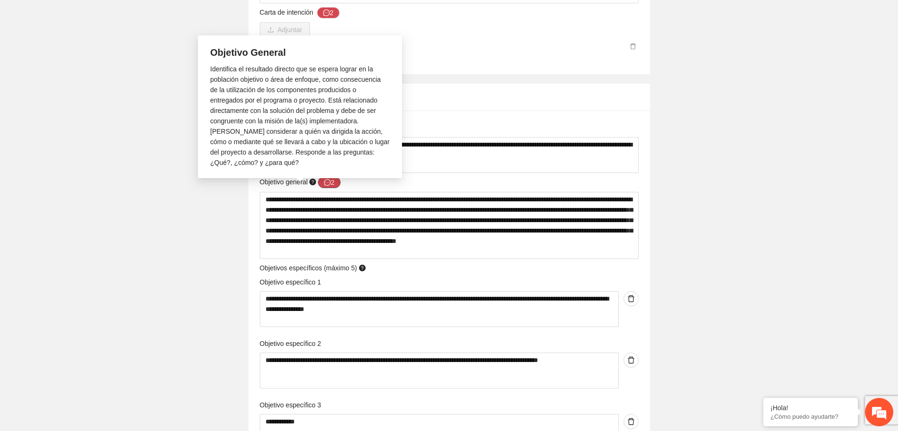
click at [338, 180] on button "2" at bounding box center [329, 182] width 23 height 11
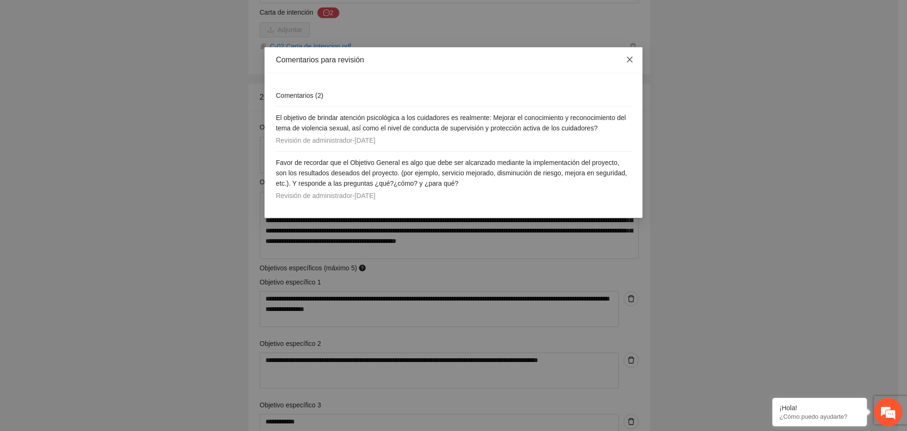
click at [627, 62] on icon "close" at bounding box center [630, 60] width 8 height 8
